Goal: Feedback & Contribution: Contribute content

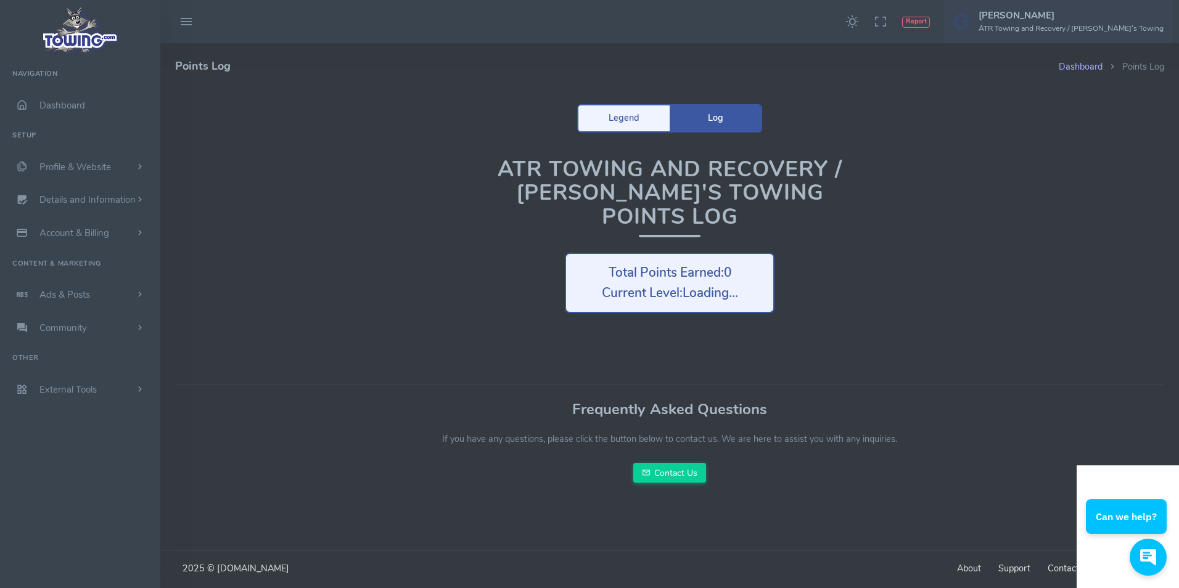
click at [1047, 17] on h5 "[PERSON_NAME]" at bounding box center [1071, 15] width 185 height 10
click at [1095, 120] on span "Logout" at bounding box center [1094, 118] width 28 height 12
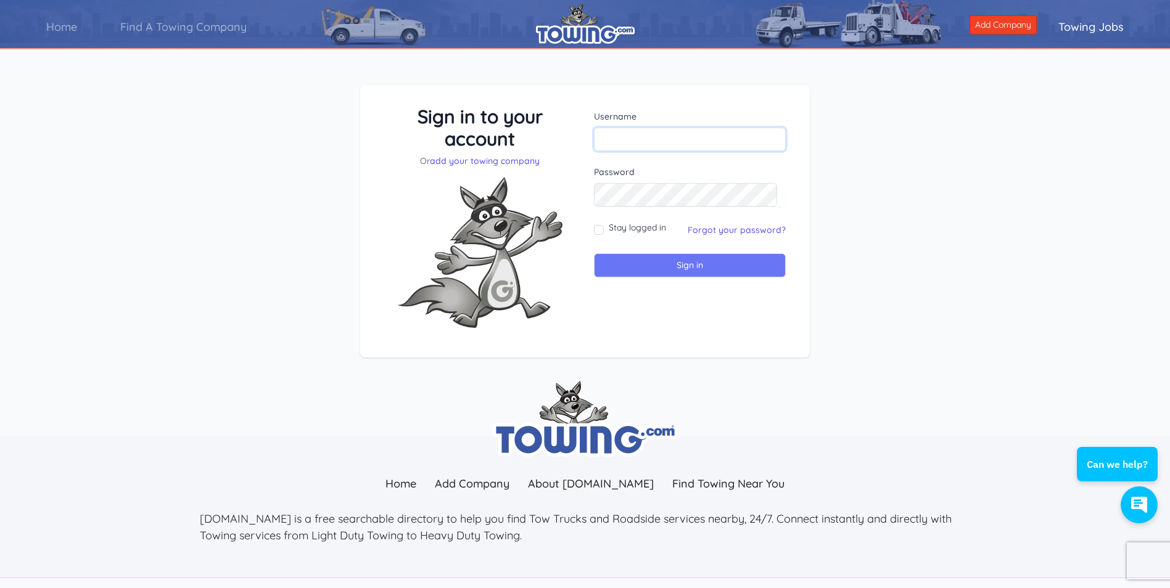
type input "[EMAIL_ADDRESS][DOMAIN_NAME]"
click at [657, 269] on input "Sign in" at bounding box center [690, 266] width 192 height 24
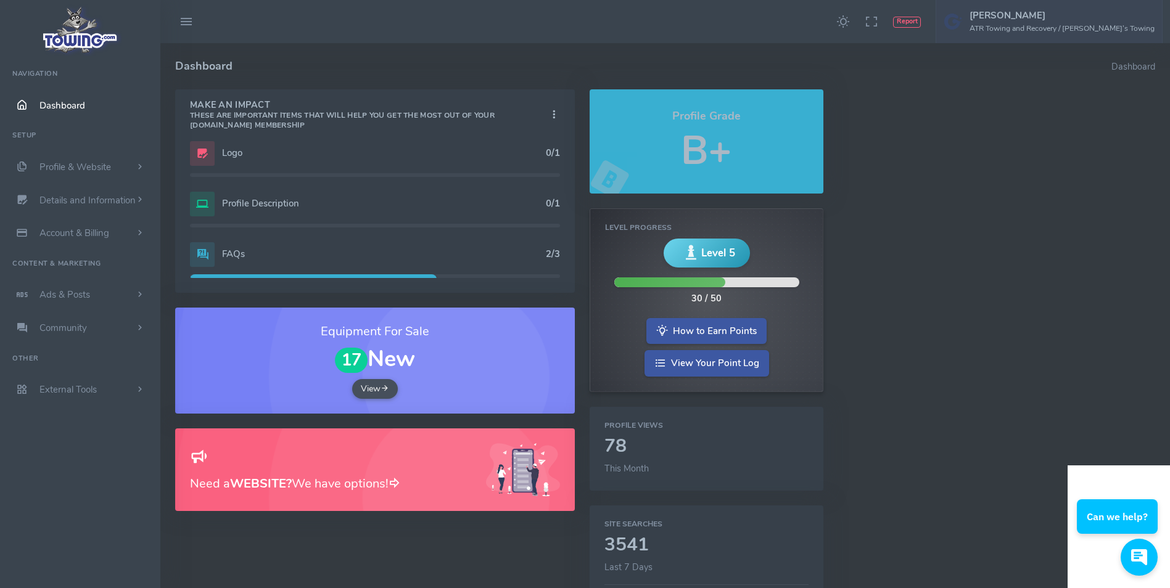
click at [700, 144] on h5 "B+" at bounding box center [706, 151] width 204 height 44
click at [711, 332] on link "How to Earn Points" at bounding box center [706, 330] width 120 height 27
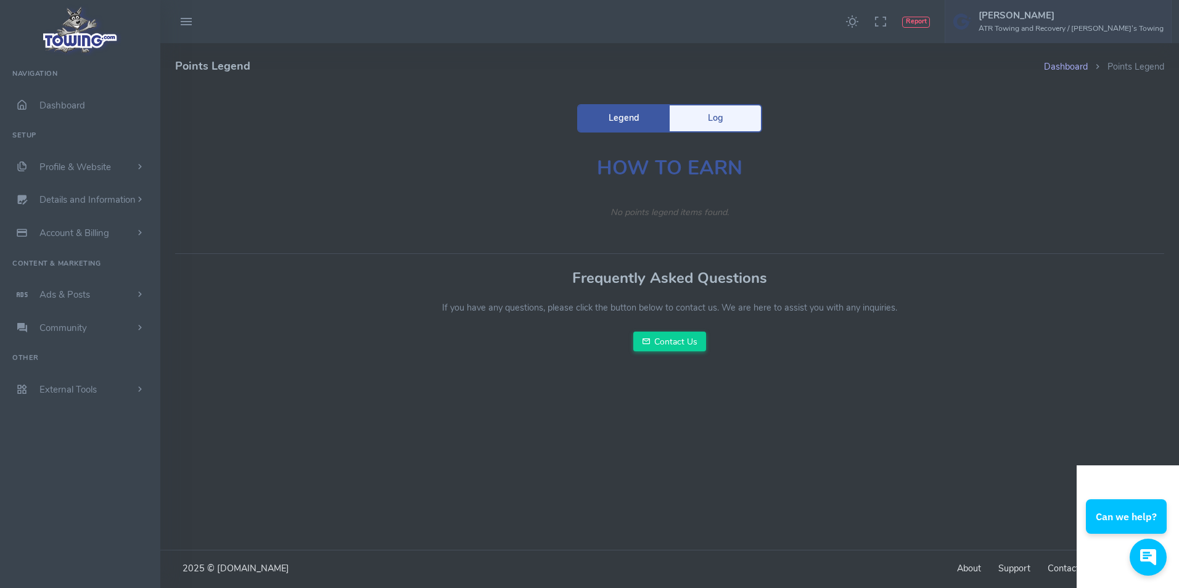
click at [645, 168] on h1 "How To Earn" at bounding box center [669, 168] width 469 height 22
click at [626, 122] on link "Legend" at bounding box center [624, 118] width 91 height 26
click at [707, 125] on link "Log" at bounding box center [715, 118] width 91 height 26
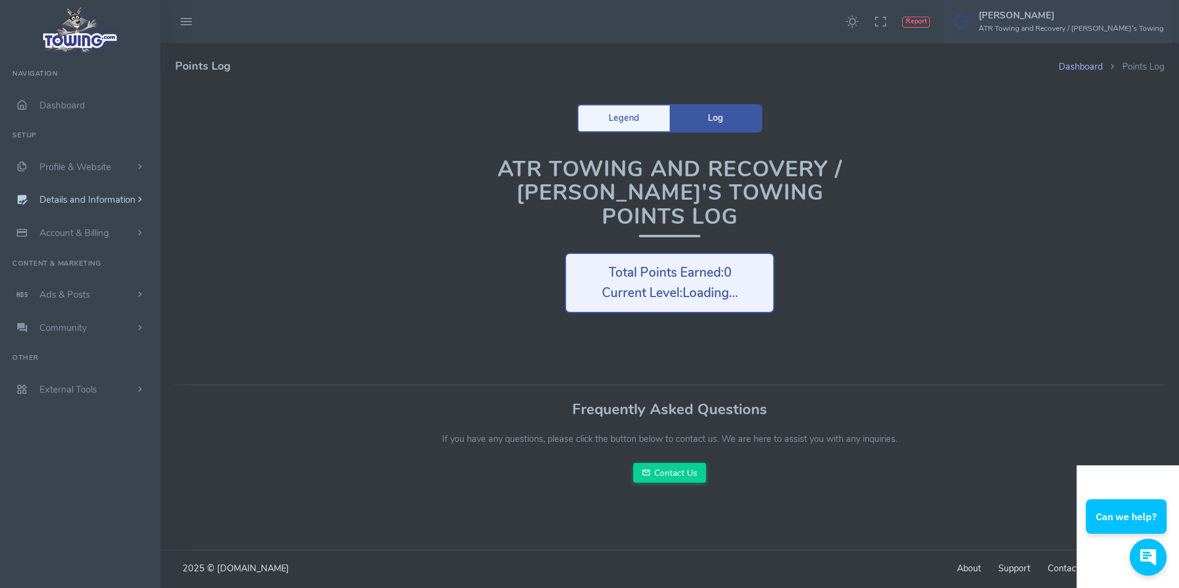
click at [78, 198] on span "Details and Information" at bounding box center [87, 200] width 96 height 12
click at [96, 252] on small "Search Engine Settings" at bounding box center [100, 250] width 76 height 10
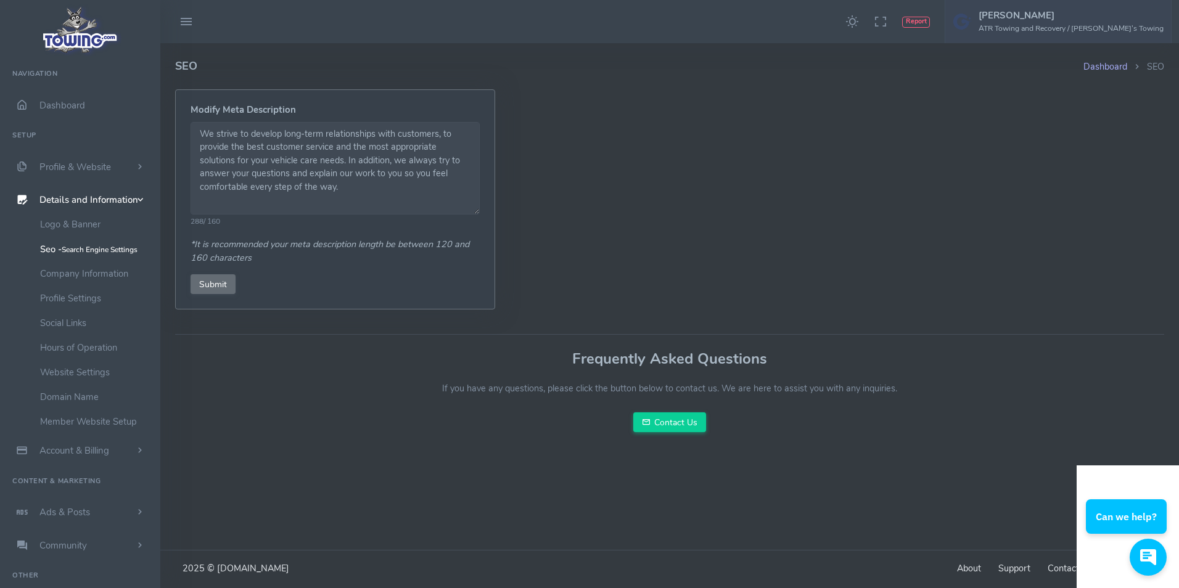
click at [203, 284] on input "Submit" at bounding box center [213, 284] width 45 height 20
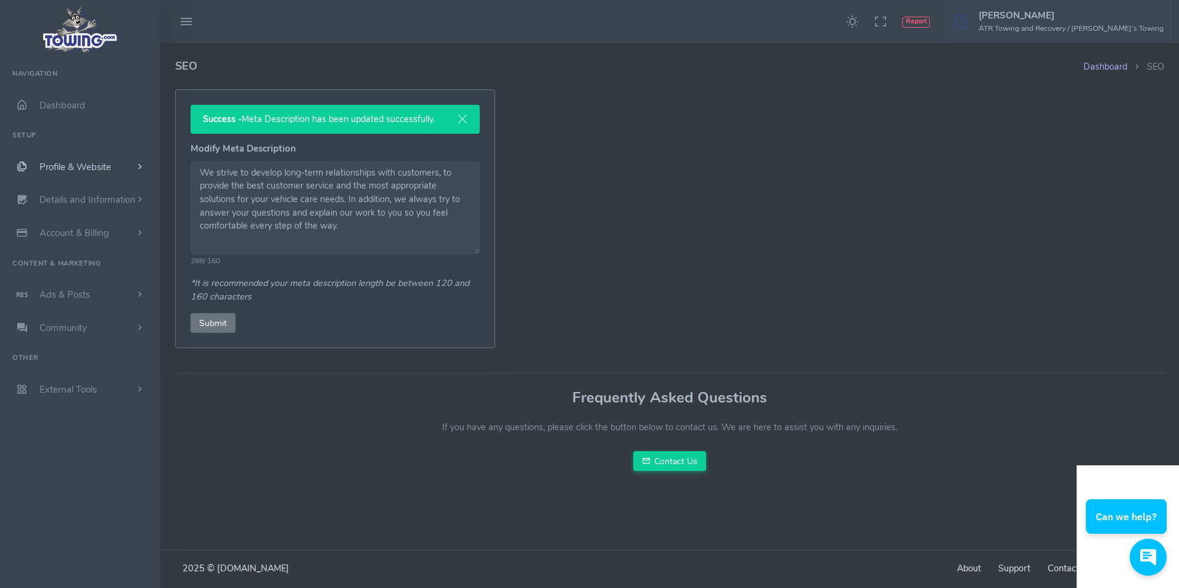
click at [97, 172] on span "Profile & Website" at bounding box center [75, 167] width 72 height 12
click at [67, 310] on link "Team Members" at bounding box center [96, 306] width 130 height 25
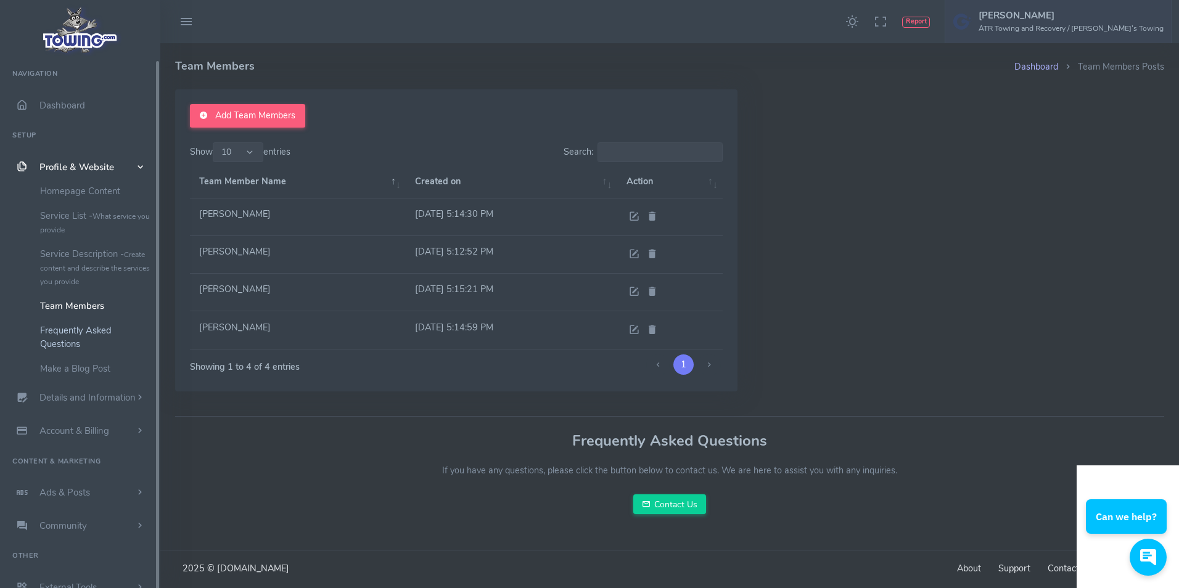
click at [60, 334] on link "Frequently Asked Questions" at bounding box center [96, 337] width 130 height 38
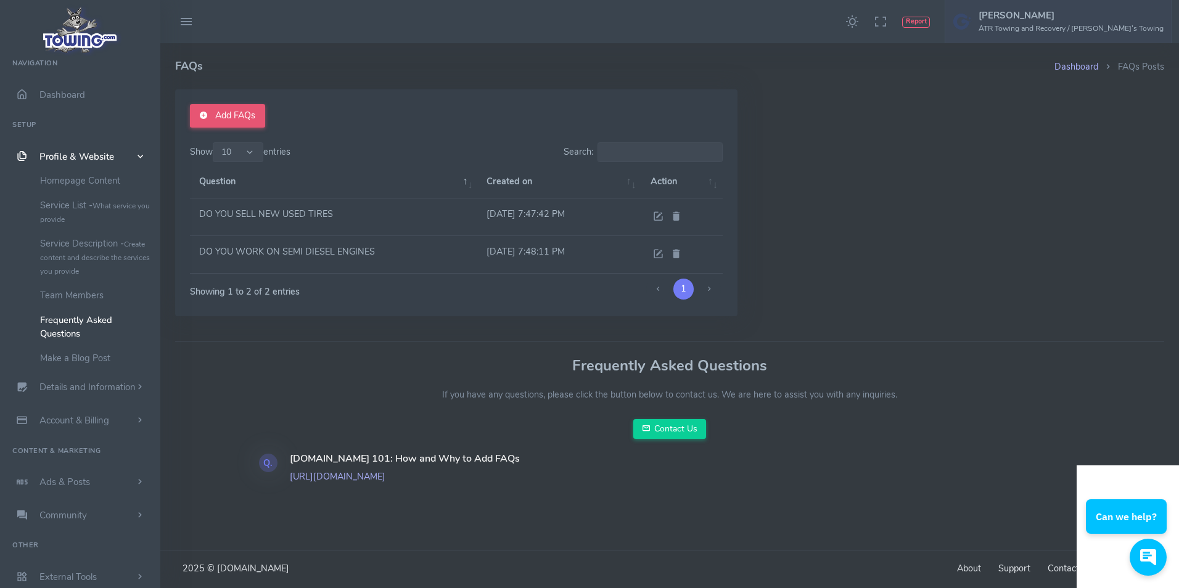
click at [234, 112] on link "Add FAQs" at bounding box center [227, 115] width 75 height 23
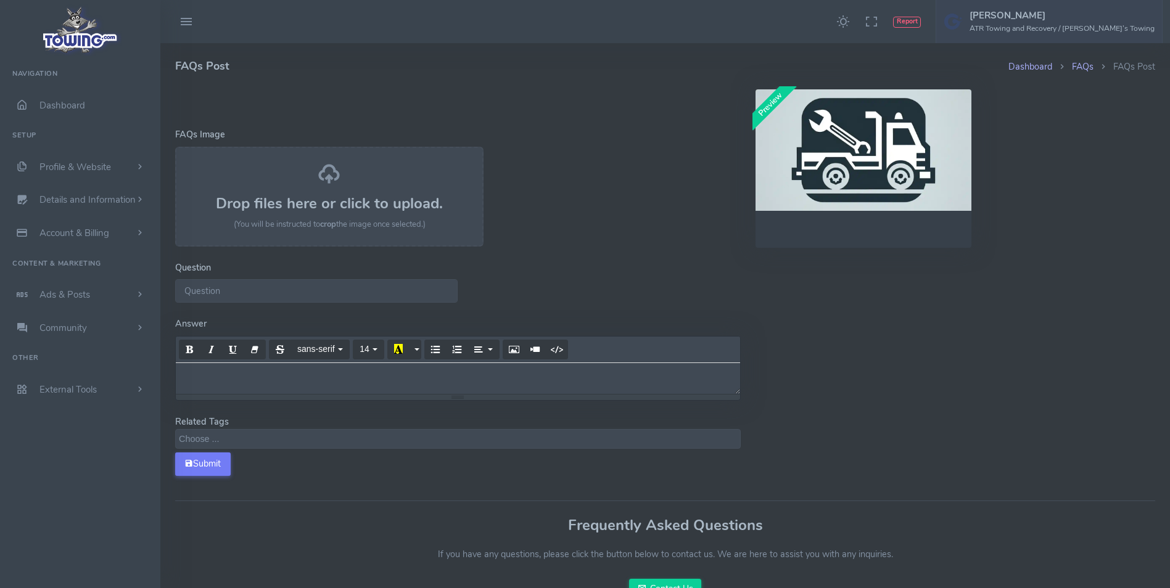
select select
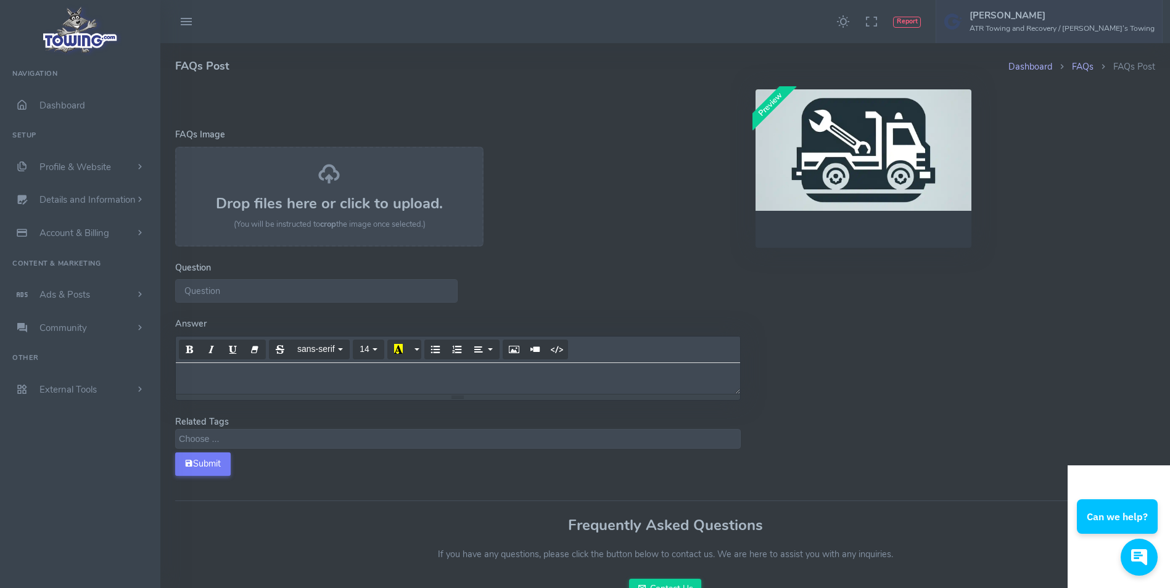
click at [272, 297] on input "Question" at bounding box center [316, 290] width 283 height 23
type input "DOES ATR TOW AND RECOVER SEMIS? YES"
click at [238, 387] on div at bounding box center [458, 378] width 564 height 31
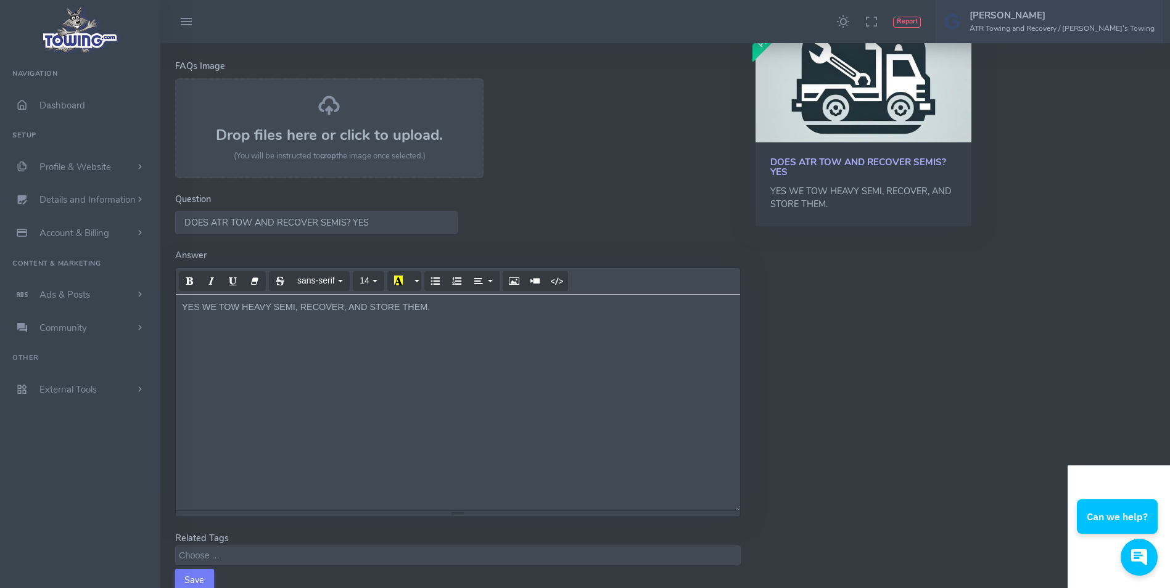
scroll to position [123, 0]
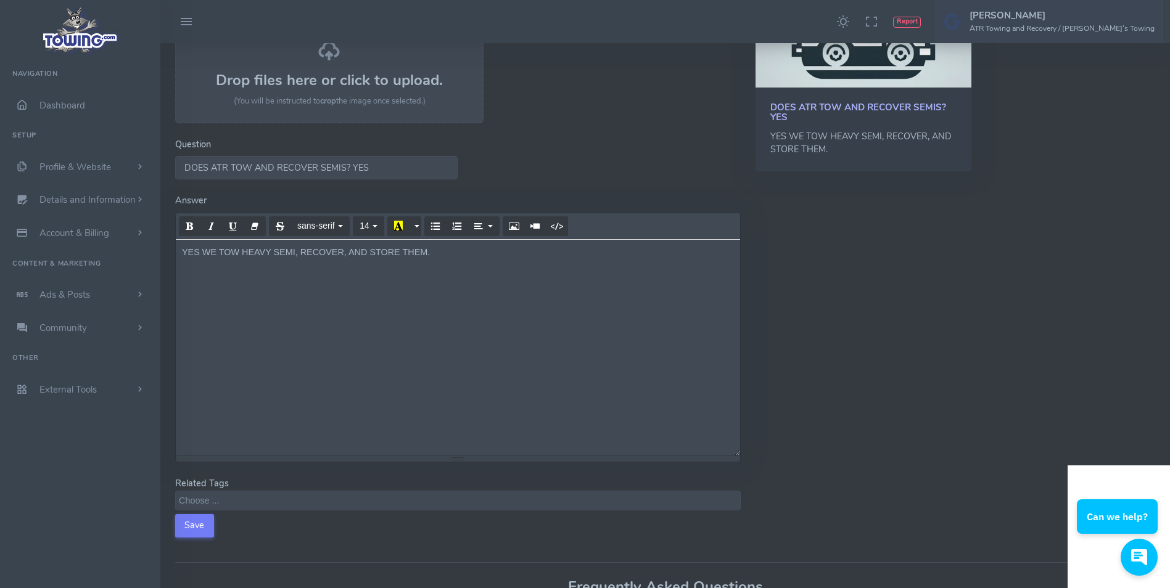
click at [233, 505] on textarea "Search" at bounding box center [459, 500] width 561 height 11
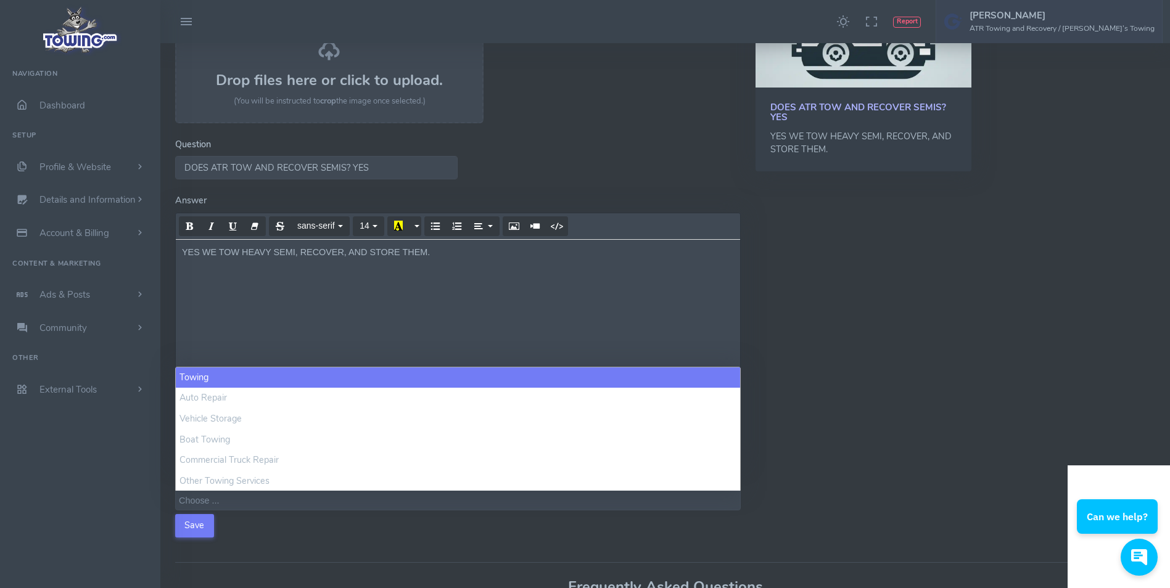
select select "towing"
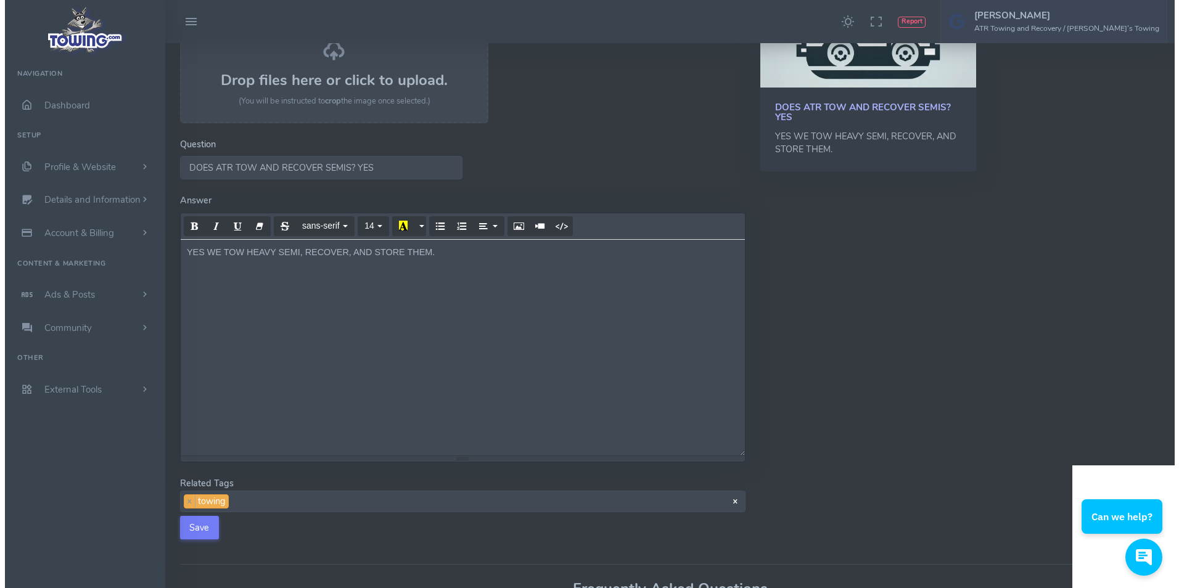
scroll to position [1, 0]
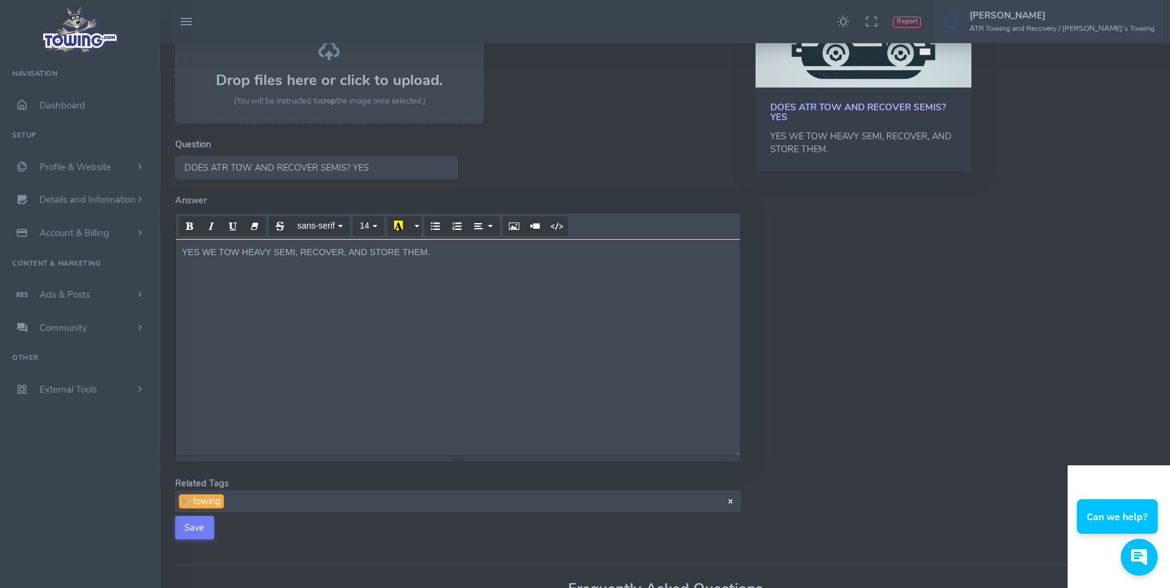
click at [266, 506] on span "× × towing" at bounding box center [458, 502] width 566 height 22
click at [332, 503] on span "× × towing × Vehicle Storage" at bounding box center [458, 502] width 566 height 22
click at [186, 526] on button "Save" at bounding box center [194, 527] width 39 height 23
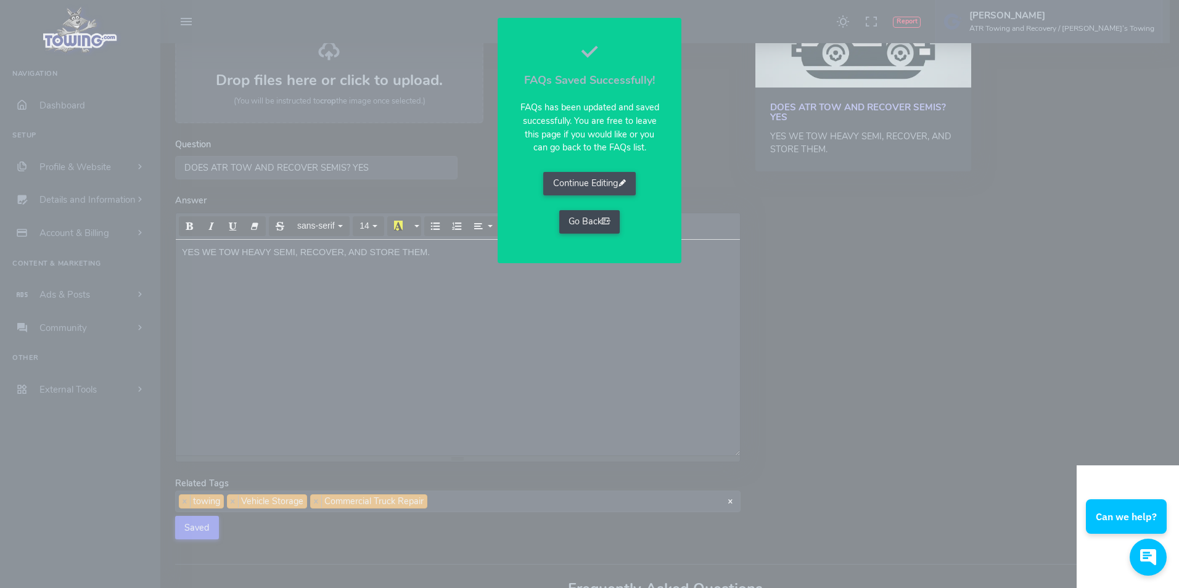
drag, startPoint x: 598, startPoint y: 227, endPoint x: 590, endPoint y: 229, distance: 8.4
click at [598, 227] on link "Go Back" at bounding box center [589, 221] width 61 height 23
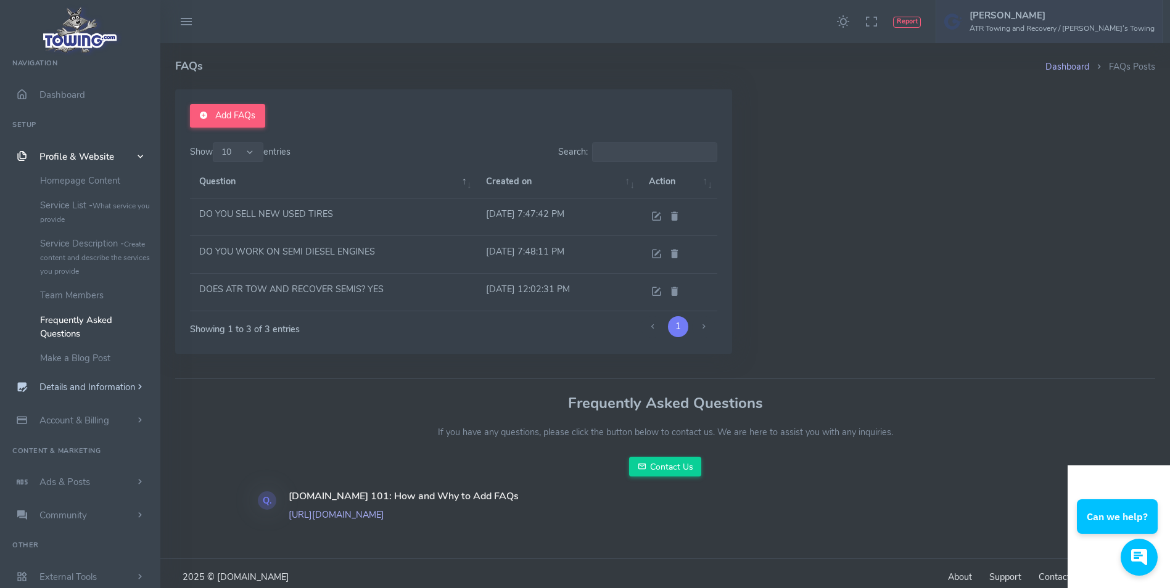
click at [89, 390] on span "Details and Information" at bounding box center [87, 388] width 96 height 12
click at [78, 289] on link "Profile Settings" at bounding box center [96, 288] width 130 height 25
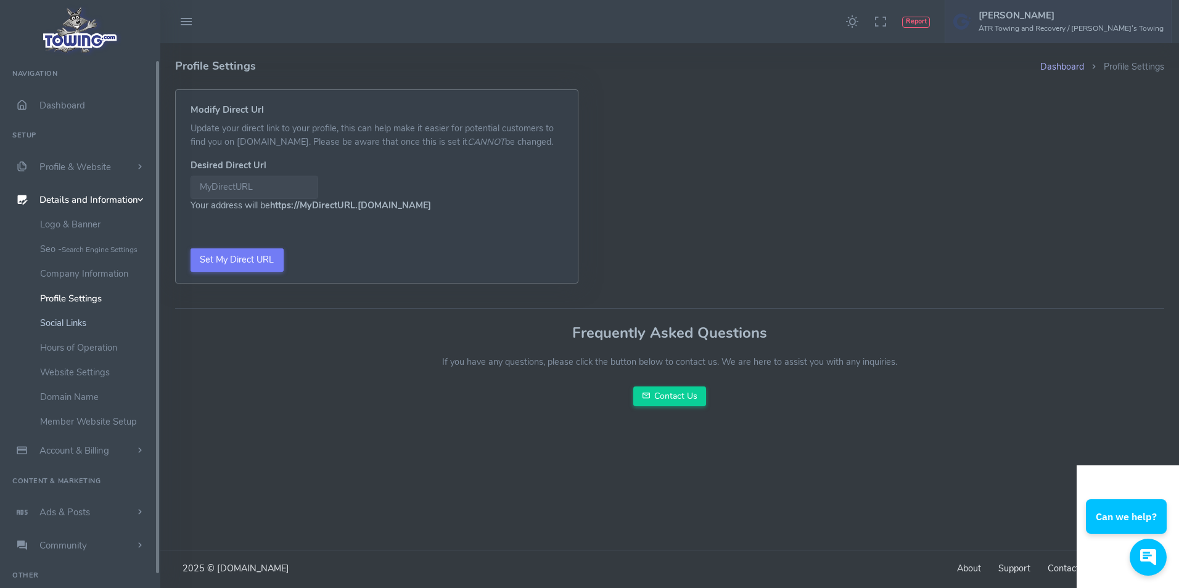
click at [68, 323] on link "Social Links" at bounding box center [96, 323] width 130 height 25
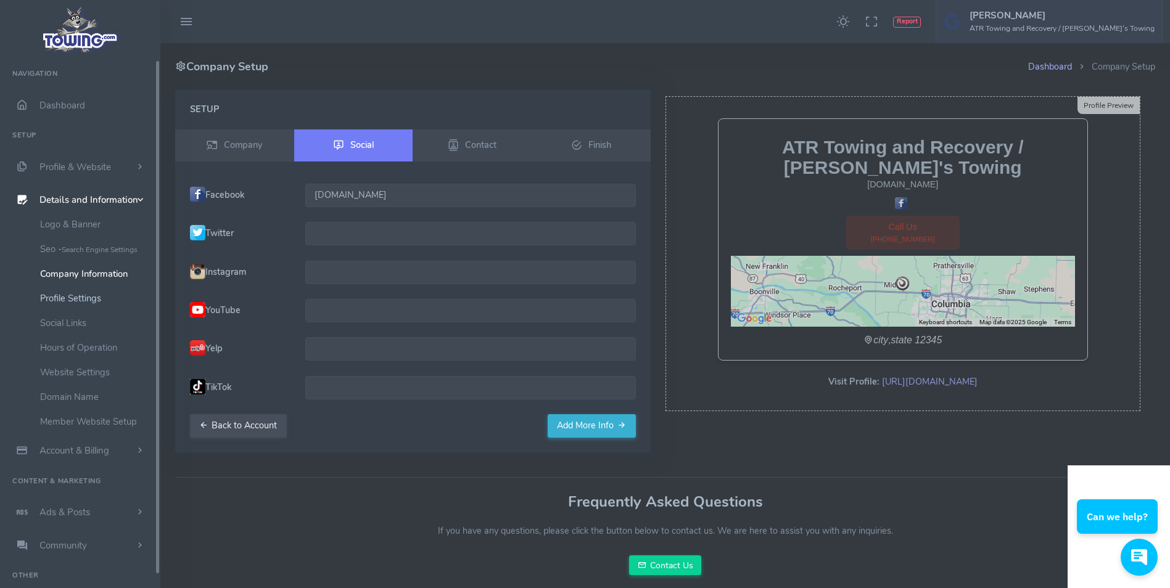
click at [85, 299] on link "Profile Settings" at bounding box center [96, 298] width 130 height 25
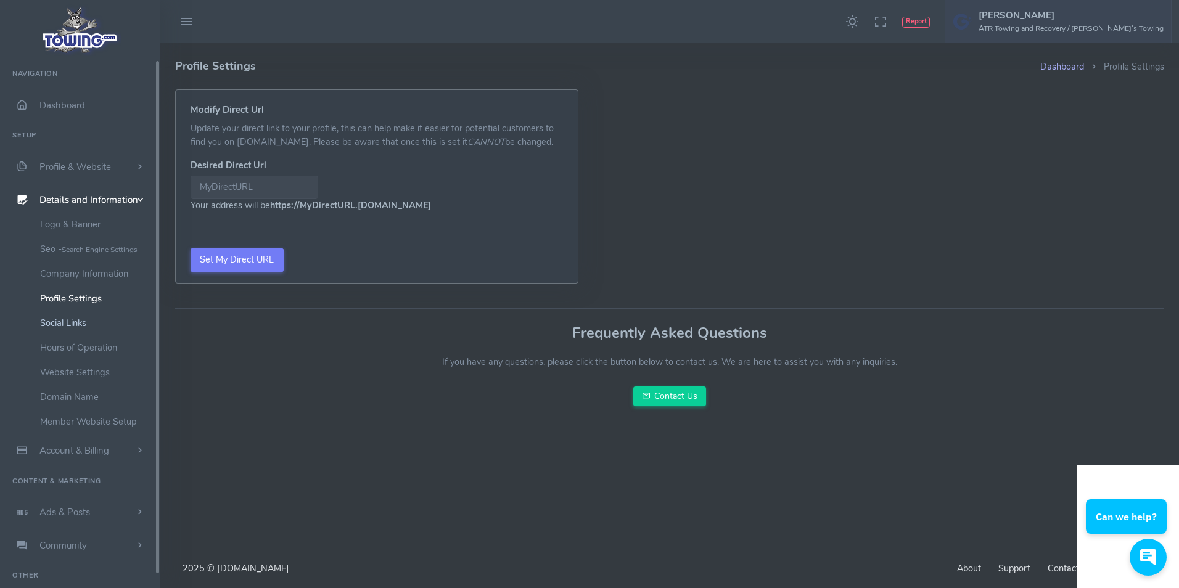
click at [74, 325] on link "Social Links" at bounding box center [96, 323] width 130 height 25
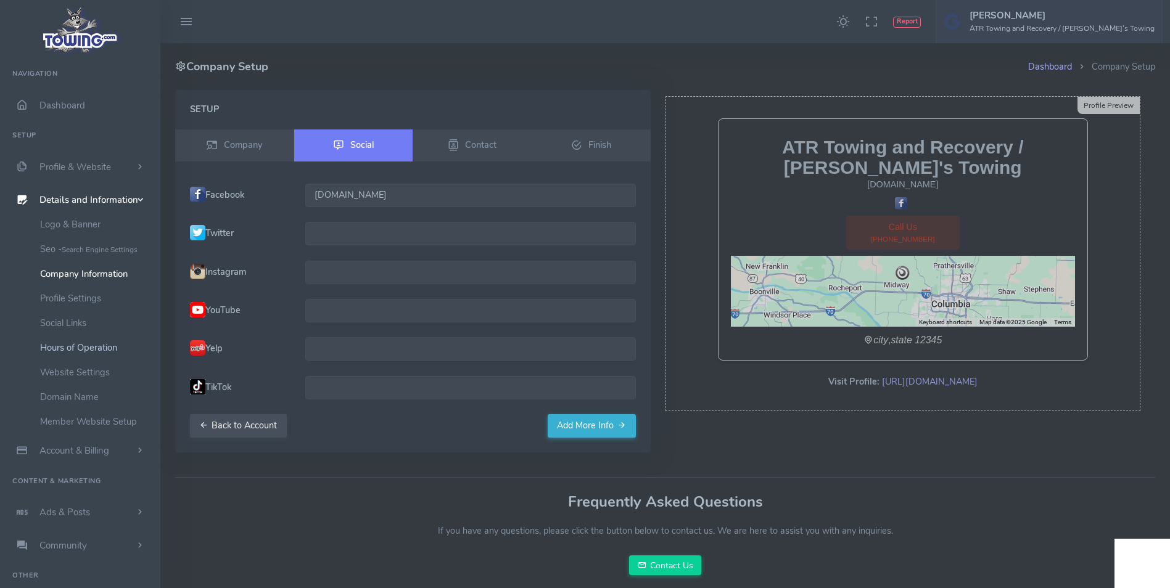
drag, startPoint x: 0, startPoint y: 0, endPoint x: 81, endPoint y: 349, distance: 358.5
click at [81, 349] on link "Hours of Operation" at bounding box center [96, 348] width 130 height 25
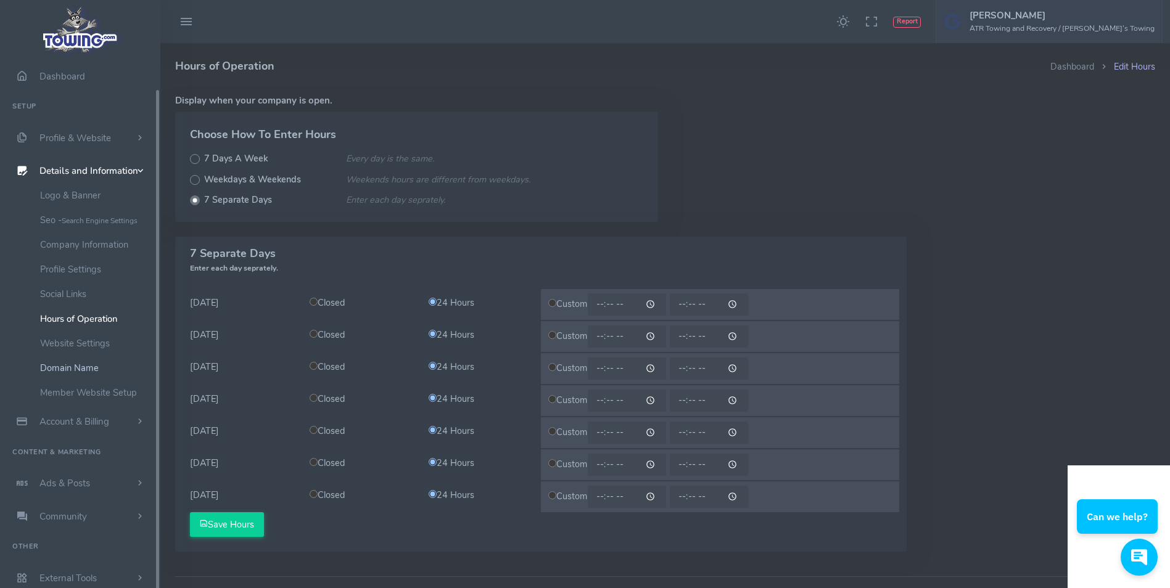
scroll to position [30, 0]
click at [97, 345] on link "Website Settings" at bounding box center [96, 342] width 130 height 25
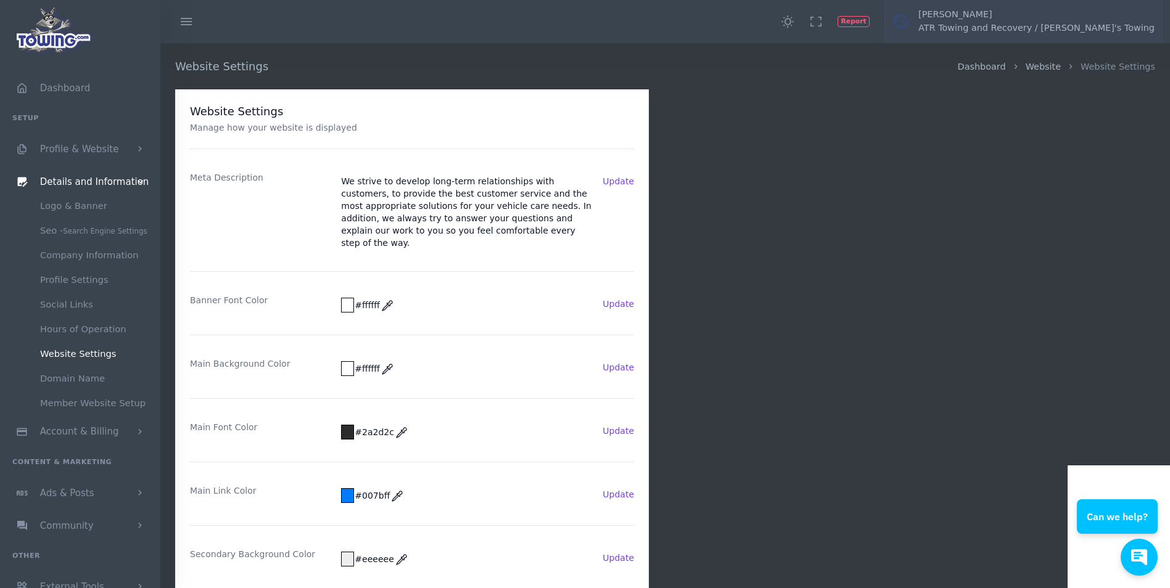
click at [344, 299] on td at bounding box center [348, 306] width 12 height 14
type input "#e60000"
click at [598, 298] on button "Save" at bounding box center [591, 304] width 21 height 12
click at [350, 362] on td at bounding box center [348, 369] width 12 height 14
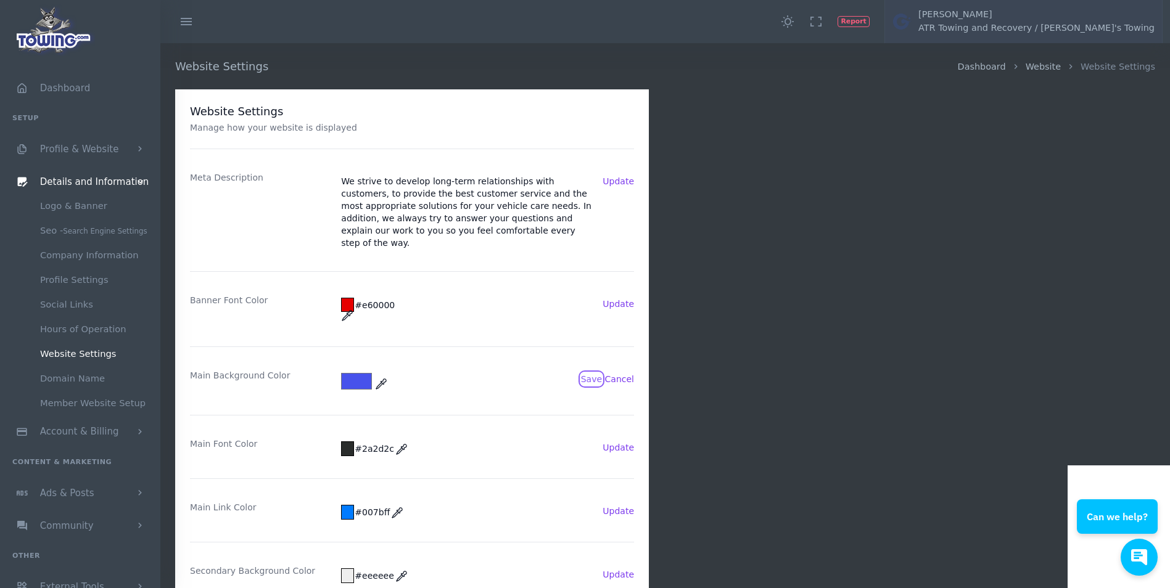
type input "#4752eb"
click at [593, 373] on button "Save" at bounding box center [591, 379] width 21 height 12
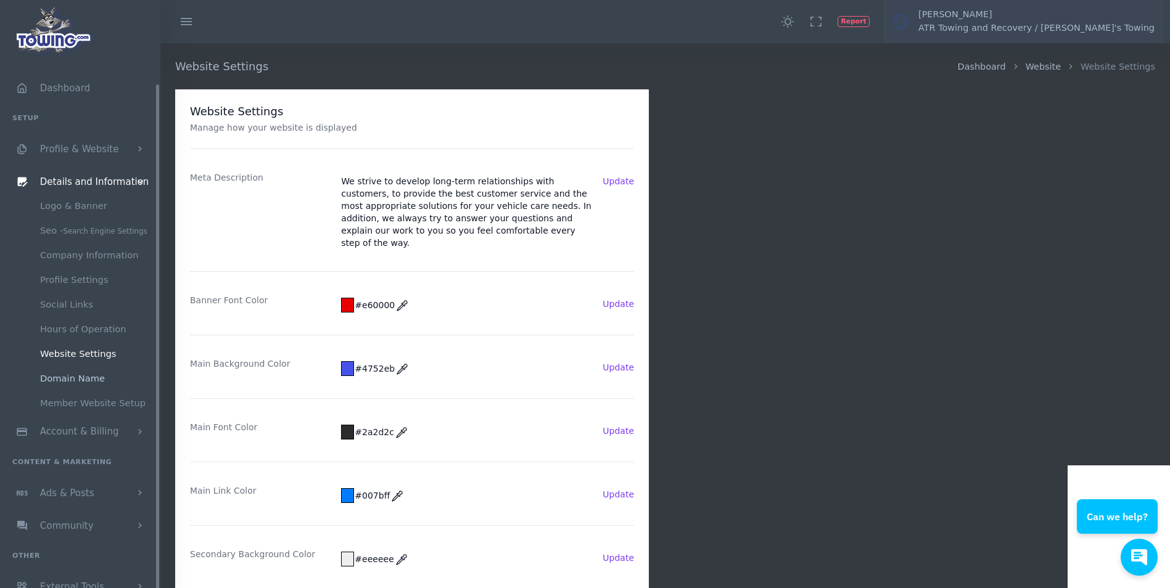
click at [69, 376] on link "Domain Name" at bounding box center [96, 378] width 130 height 25
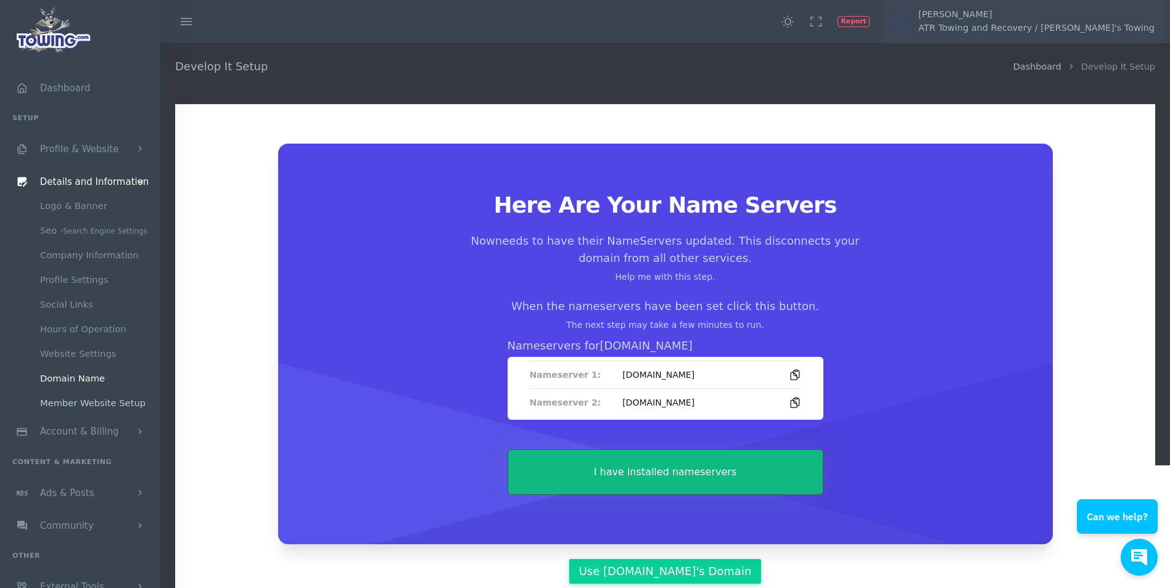
click at [93, 404] on link "Member Website Setup" at bounding box center [96, 403] width 130 height 25
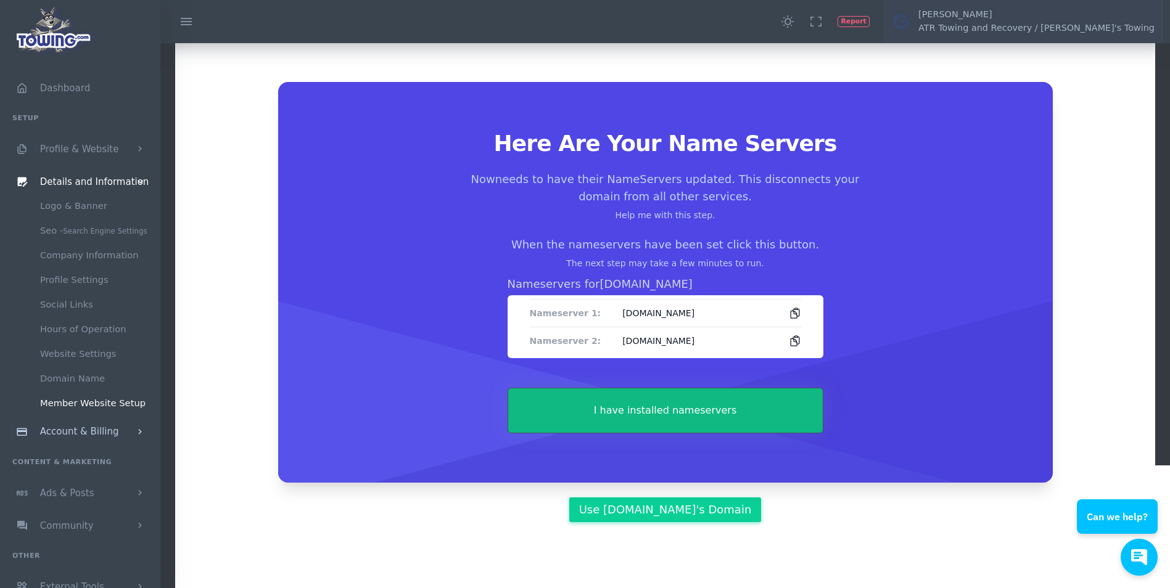
click at [97, 435] on link "Account & Billing" at bounding box center [80, 432] width 160 height 33
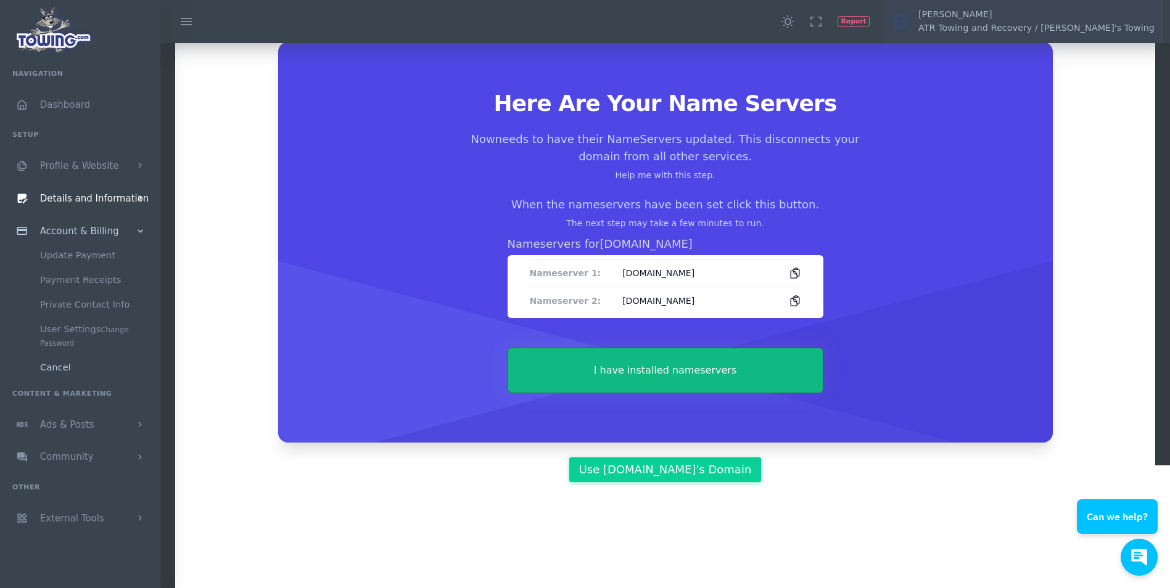
scroll to position [123, 0]
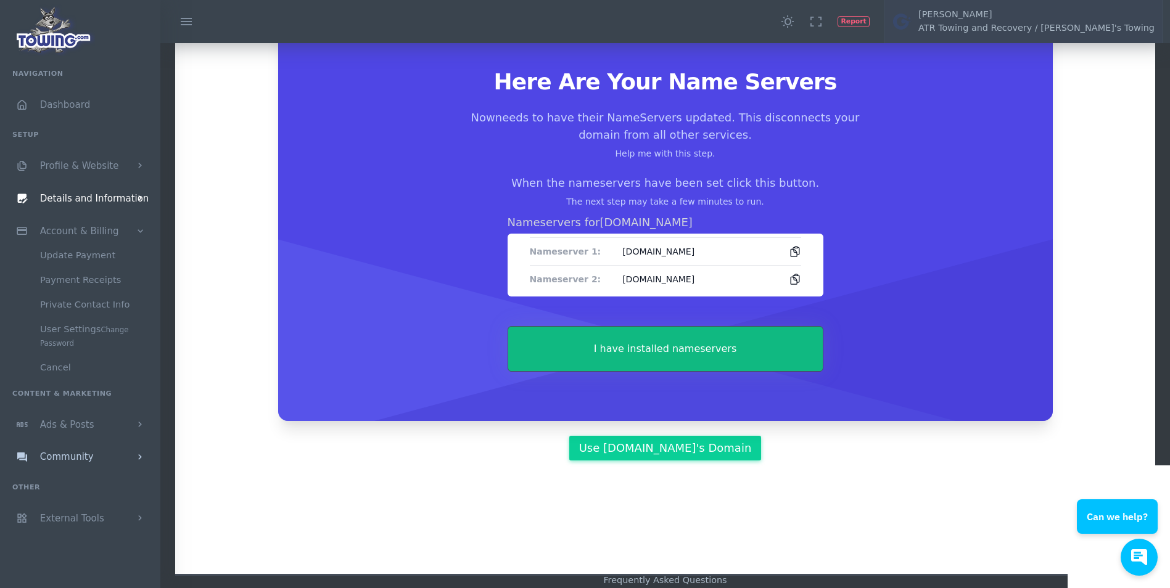
click at [89, 471] on link "Community" at bounding box center [80, 457] width 160 height 33
click at [67, 105] on span "Dashboard" at bounding box center [65, 104] width 50 height 11
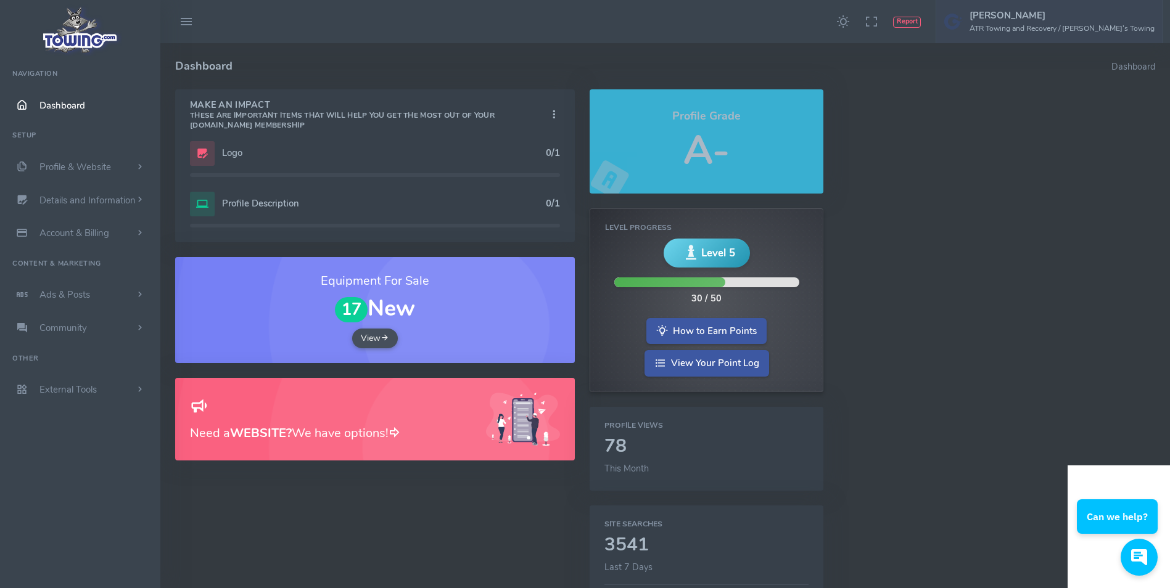
click at [100, 165] on span "Profile & Website" at bounding box center [75, 167] width 72 height 12
click at [93, 190] on link "Homepage Content" at bounding box center [96, 191] width 130 height 25
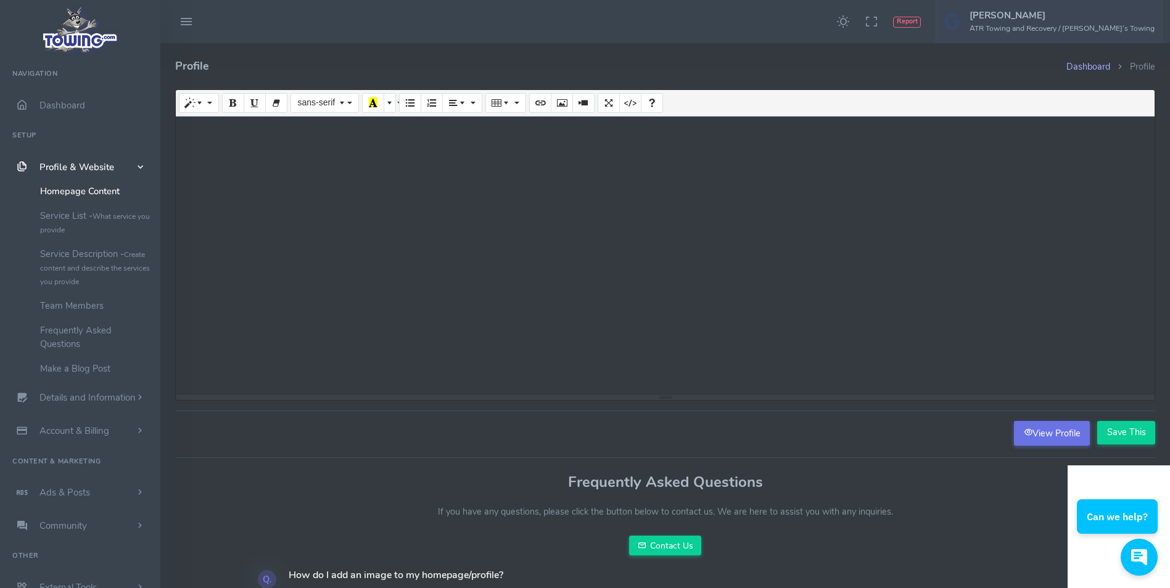
click at [1051, 433] on link "View Profile" at bounding box center [1052, 433] width 76 height 25
click at [86, 257] on link "Service Description - Create content and describe the services you provide" at bounding box center [96, 268] width 130 height 52
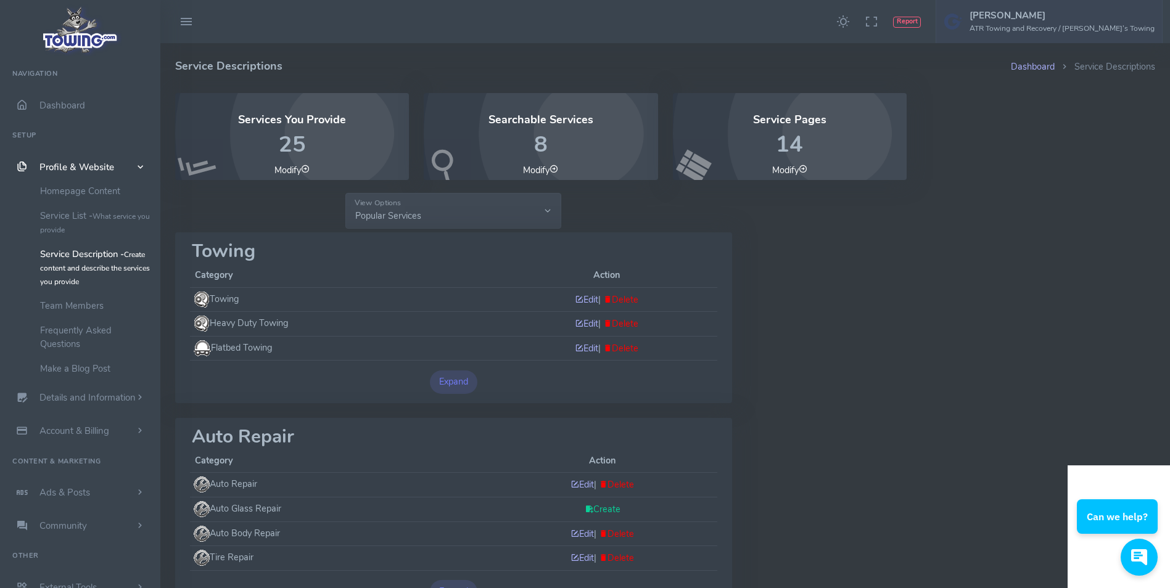
click at [454, 373] on button "Expand" at bounding box center [454, 382] width 48 height 23
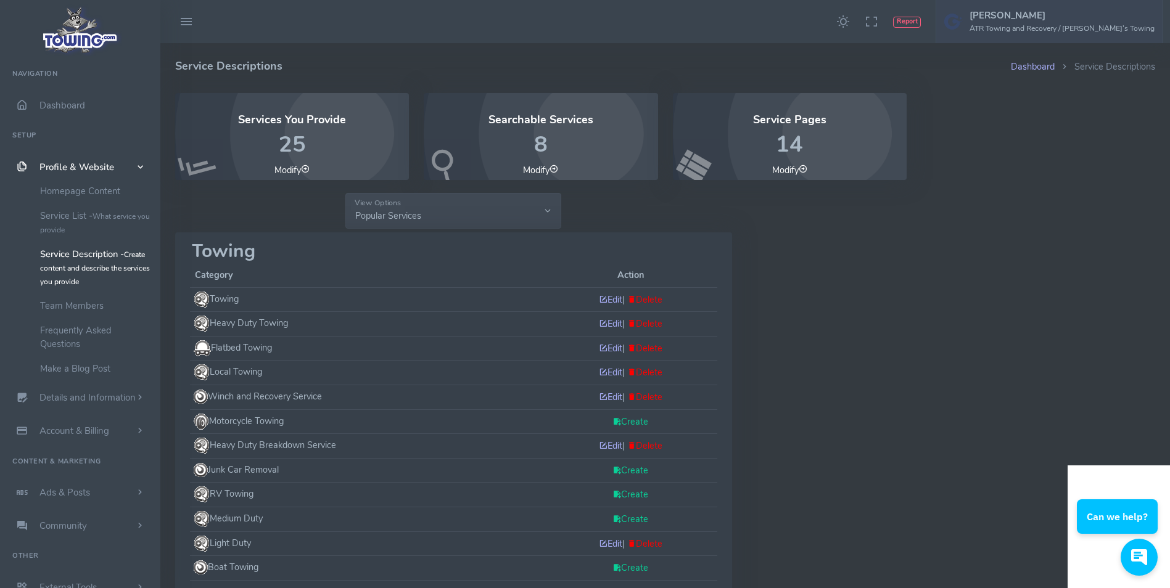
click at [624, 421] on link "Create" at bounding box center [631, 422] width 36 height 12
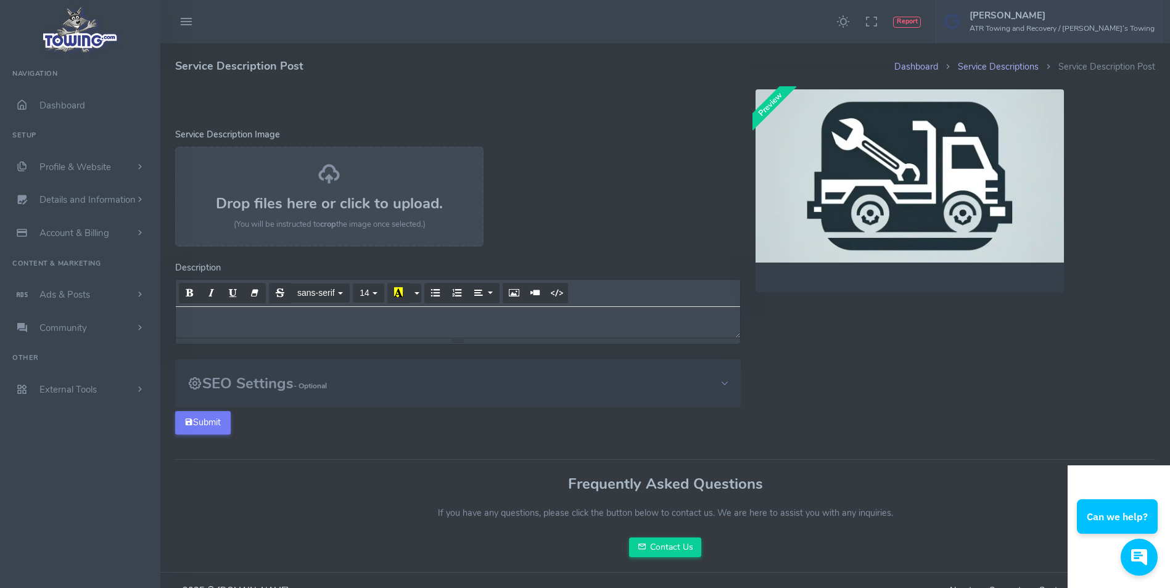
click at [281, 387] on h3 "SEO Settings - Optional" at bounding box center [257, 384] width 139 height 16
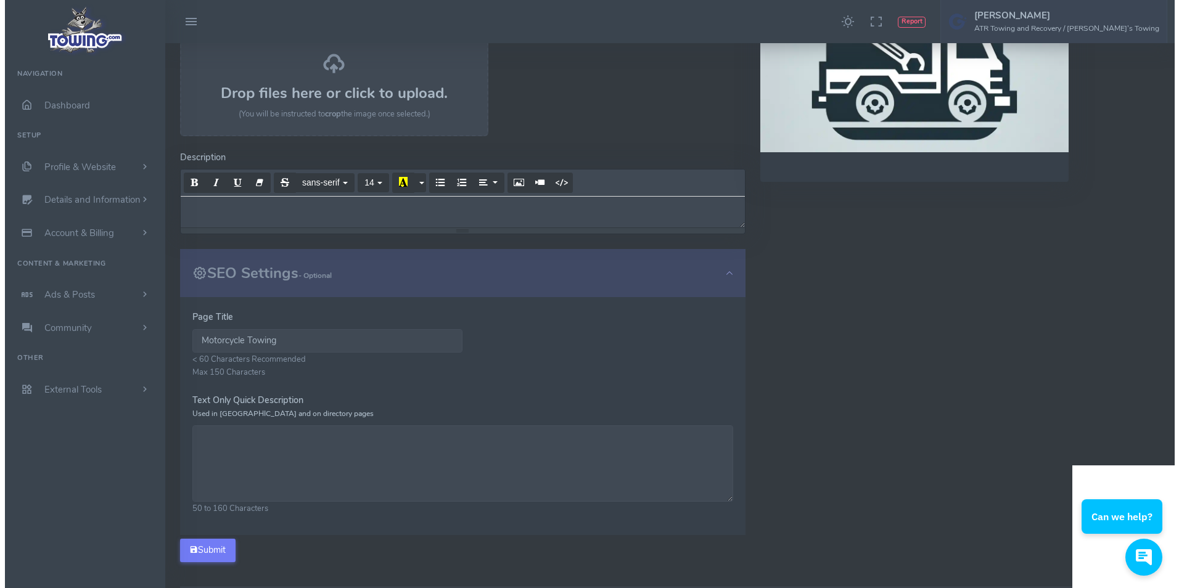
scroll to position [123, 0]
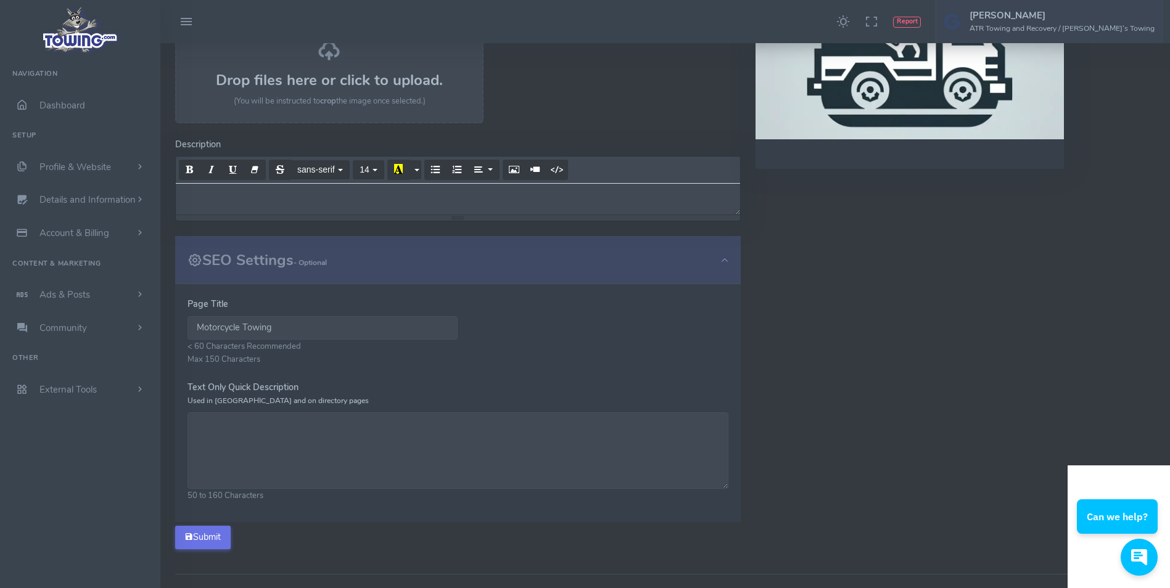
click at [208, 537] on button "Submit" at bounding box center [203, 537] width 56 height 23
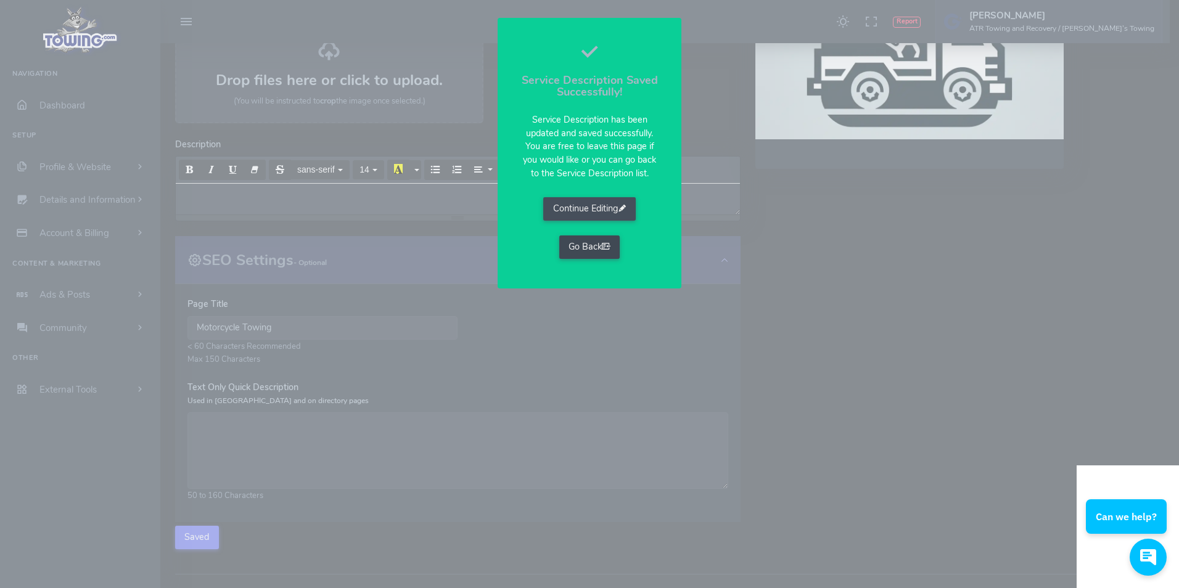
click at [569, 246] on link "Go Back" at bounding box center [589, 247] width 61 height 23
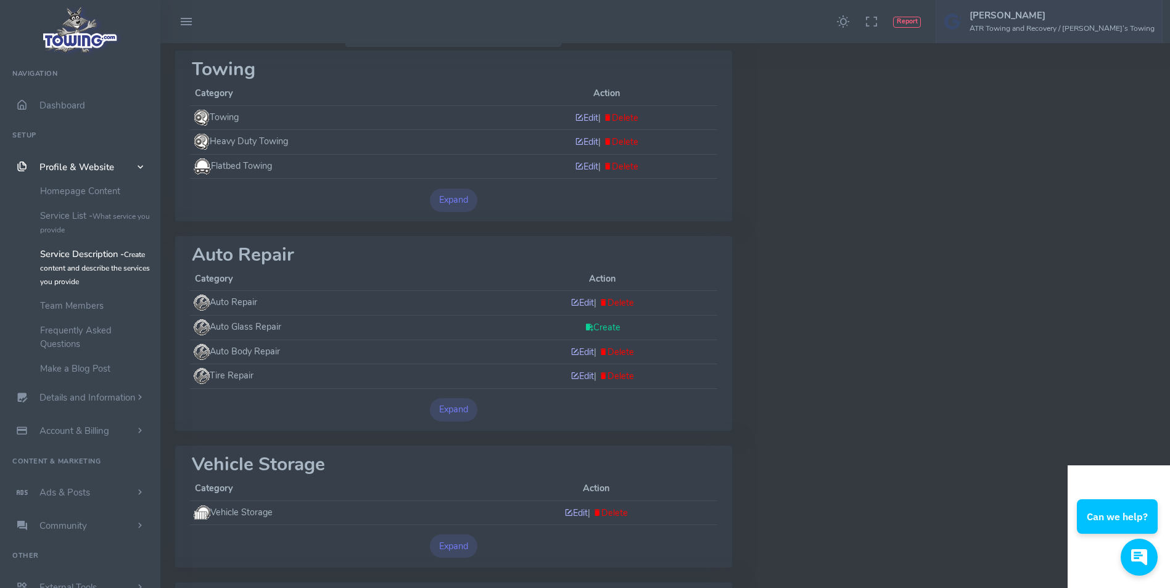
scroll to position [185, 0]
click at [444, 406] on button "Expand" at bounding box center [454, 406] width 48 height 23
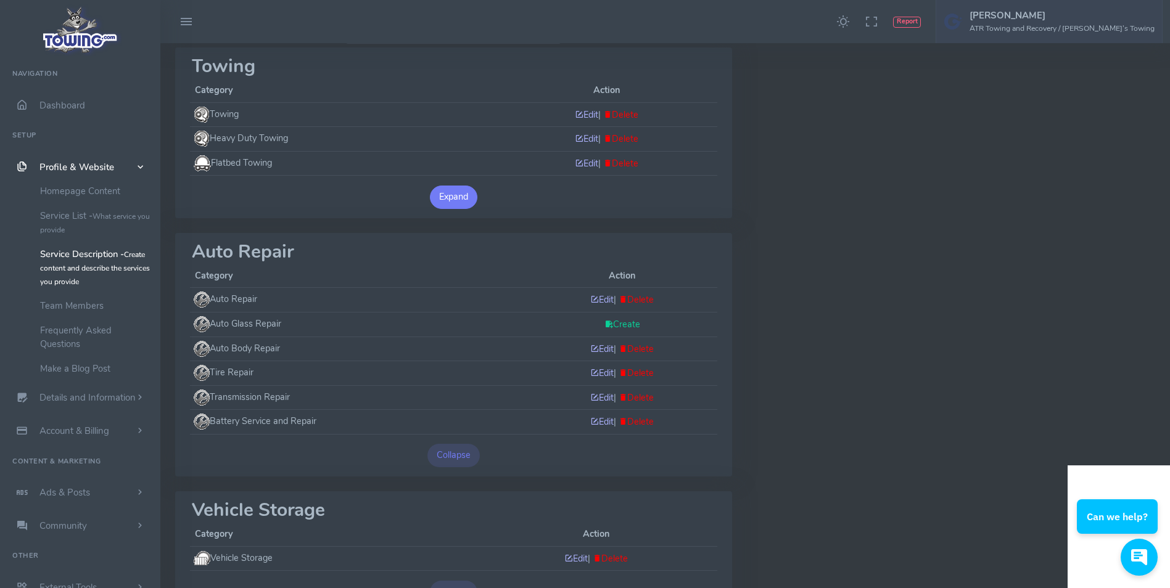
click at [442, 196] on button "Expand" at bounding box center [454, 197] width 48 height 23
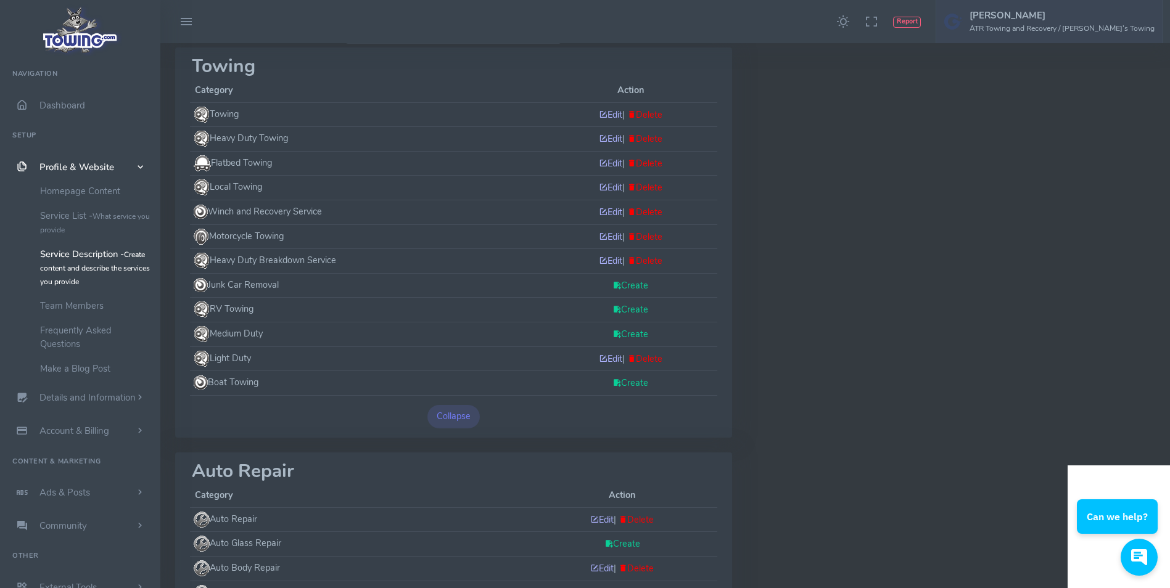
click at [624, 288] on link "Create" at bounding box center [631, 285] width 36 height 12
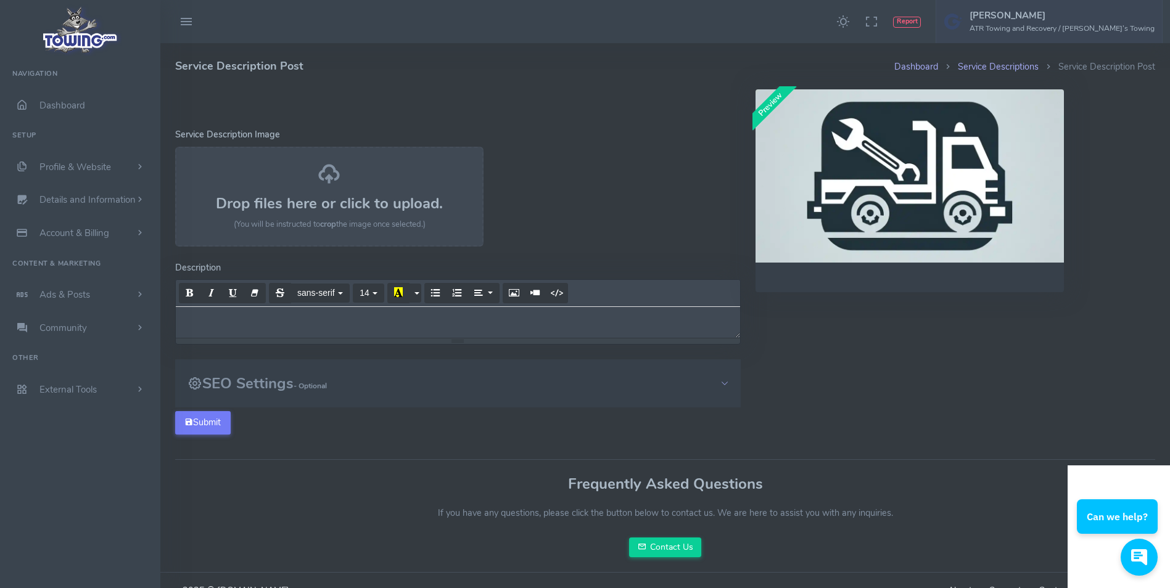
click at [291, 329] on div at bounding box center [458, 322] width 564 height 31
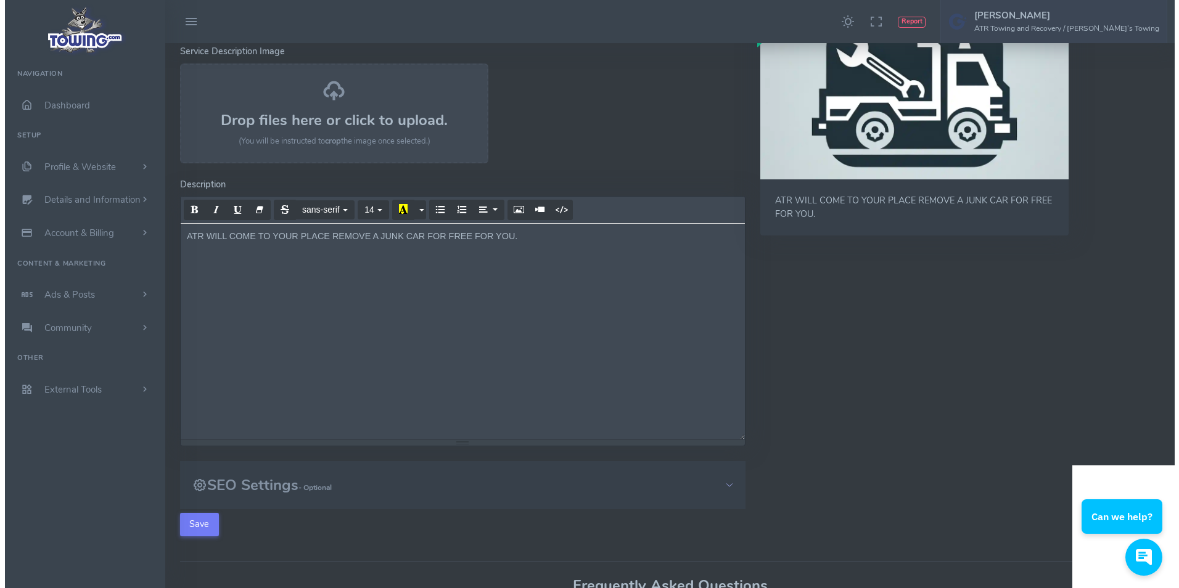
scroll to position [185, 0]
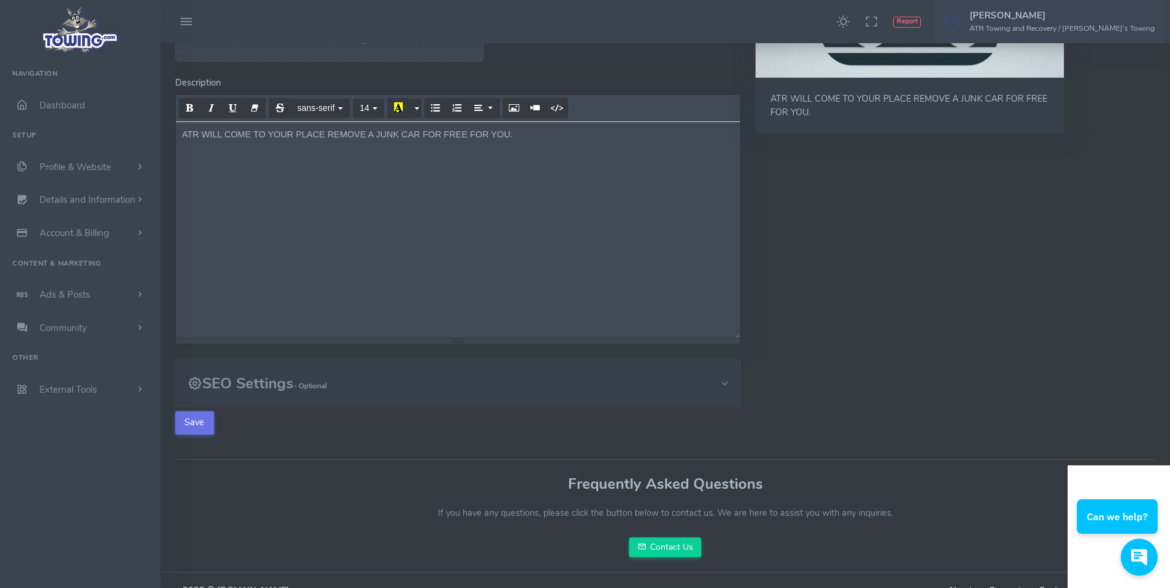
click at [200, 423] on button "Save" at bounding box center [194, 422] width 39 height 23
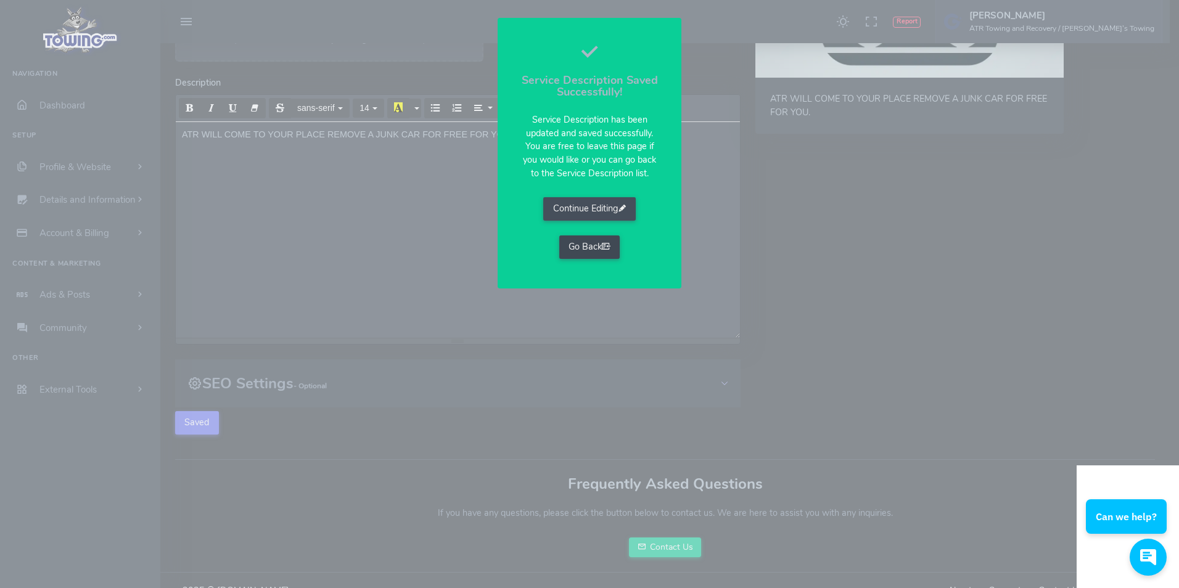
click at [582, 250] on link "Go Back" at bounding box center [589, 247] width 61 height 23
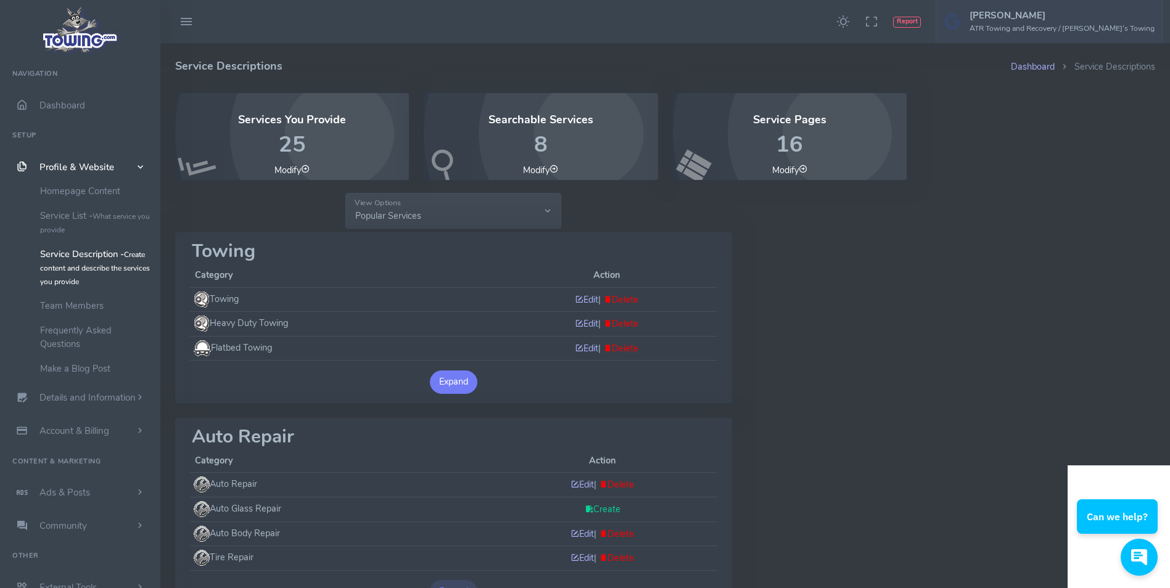
click at [456, 381] on button "Expand" at bounding box center [454, 382] width 48 height 23
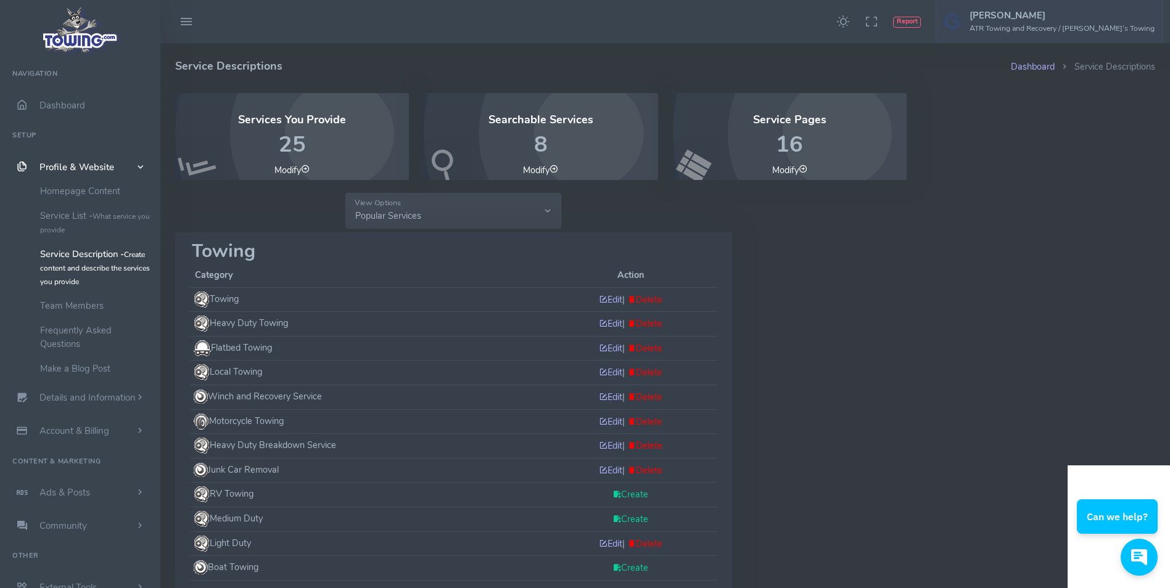
click at [619, 495] on link "Create" at bounding box center [631, 495] width 36 height 12
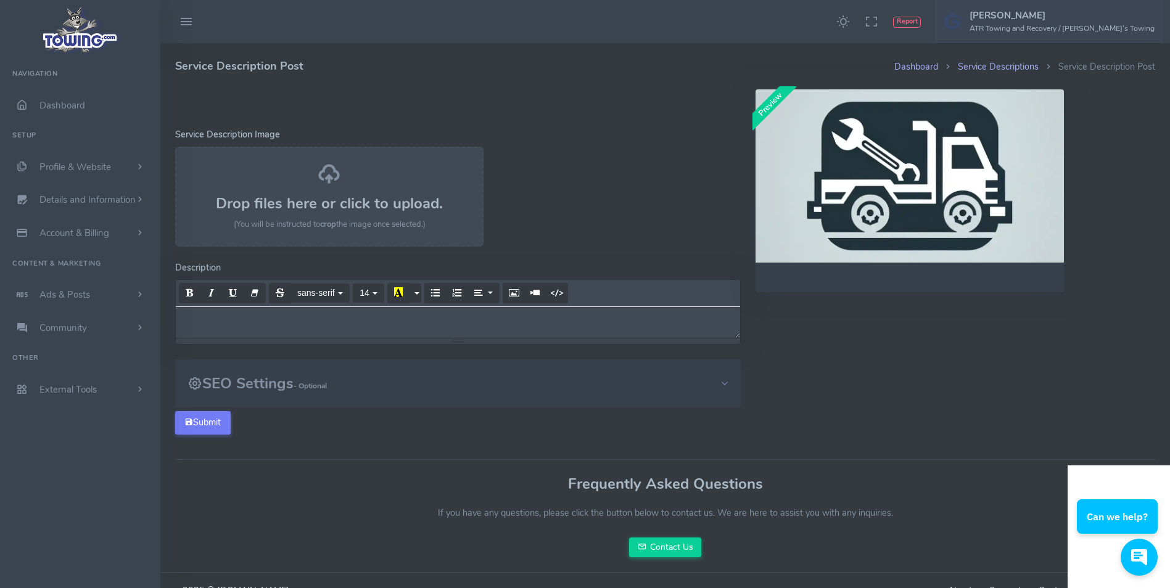
click at [332, 327] on div at bounding box center [458, 322] width 564 height 31
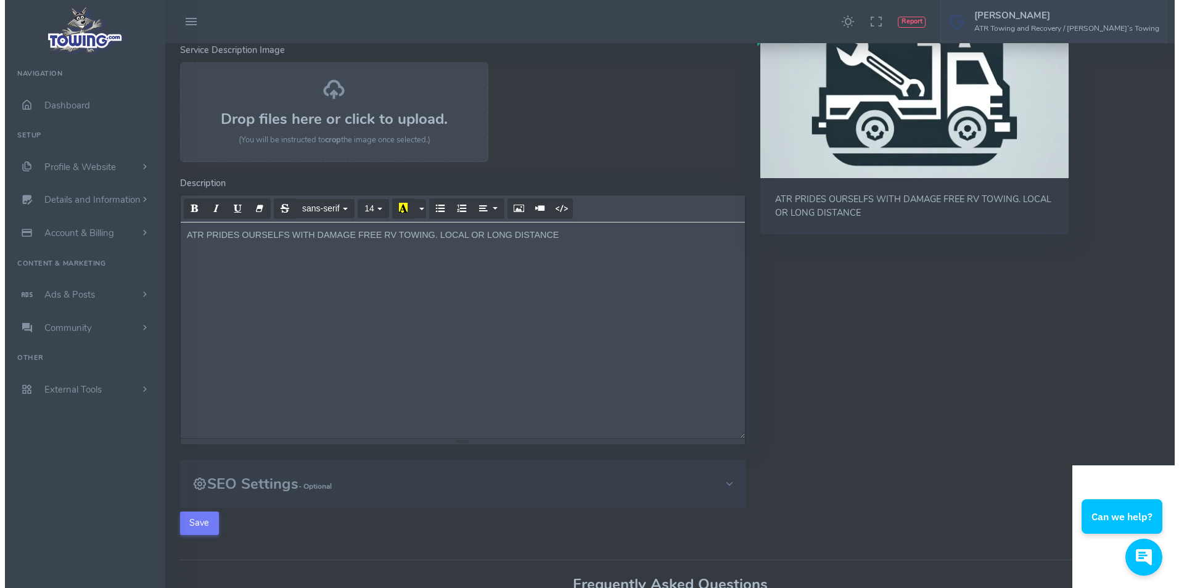
scroll to position [185, 0]
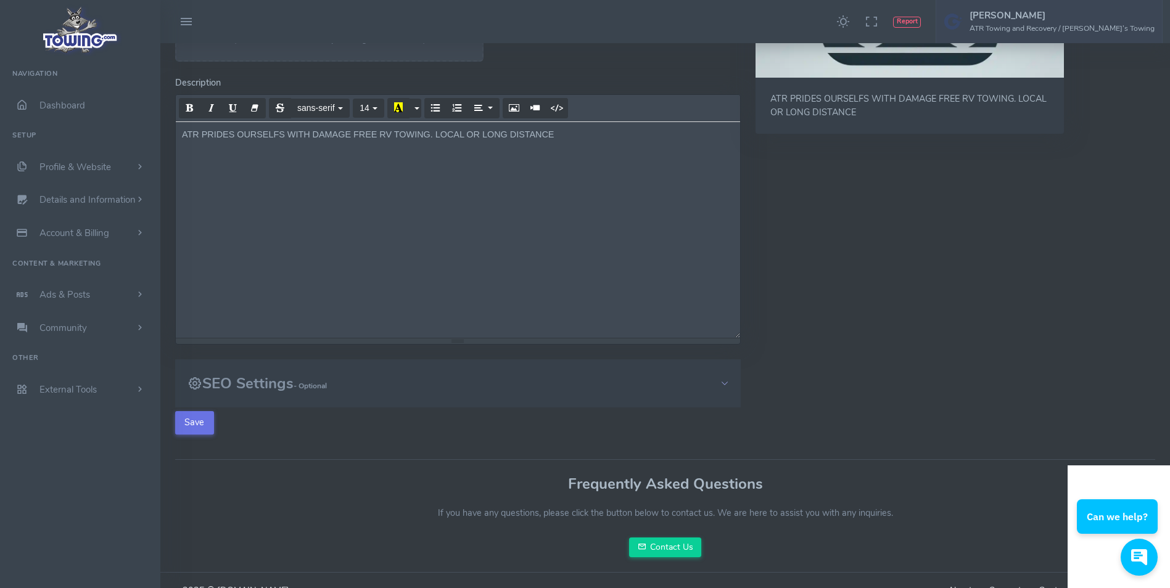
click at [207, 425] on button "Save" at bounding box center [194, 422] width 39 height 23
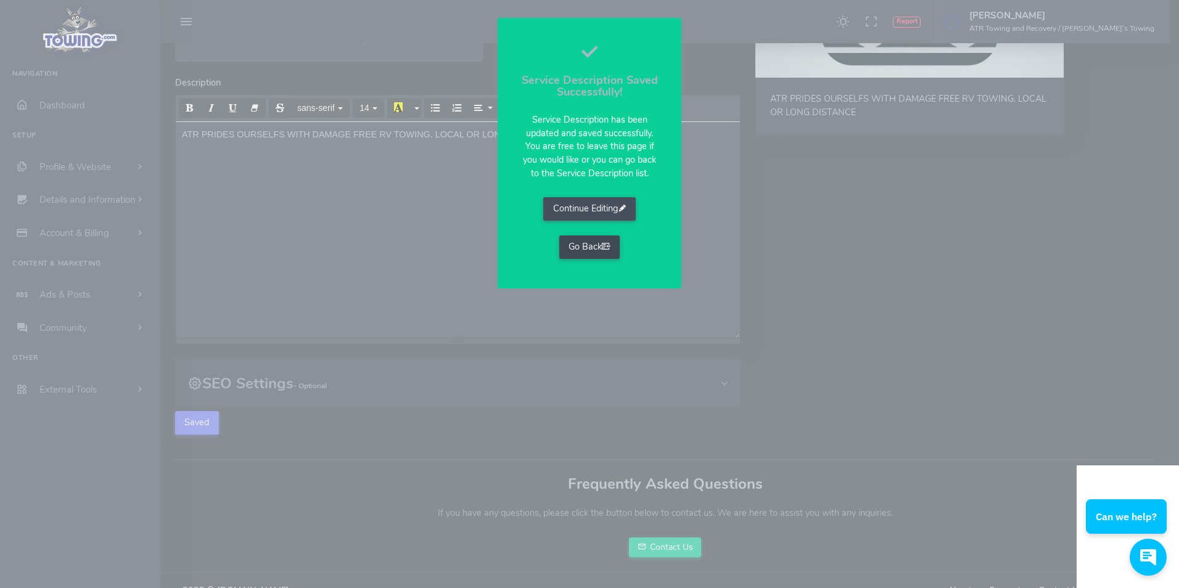
click at [595, 247] on link "Go Back" at bounding box center [589, 247] width 61 height 23
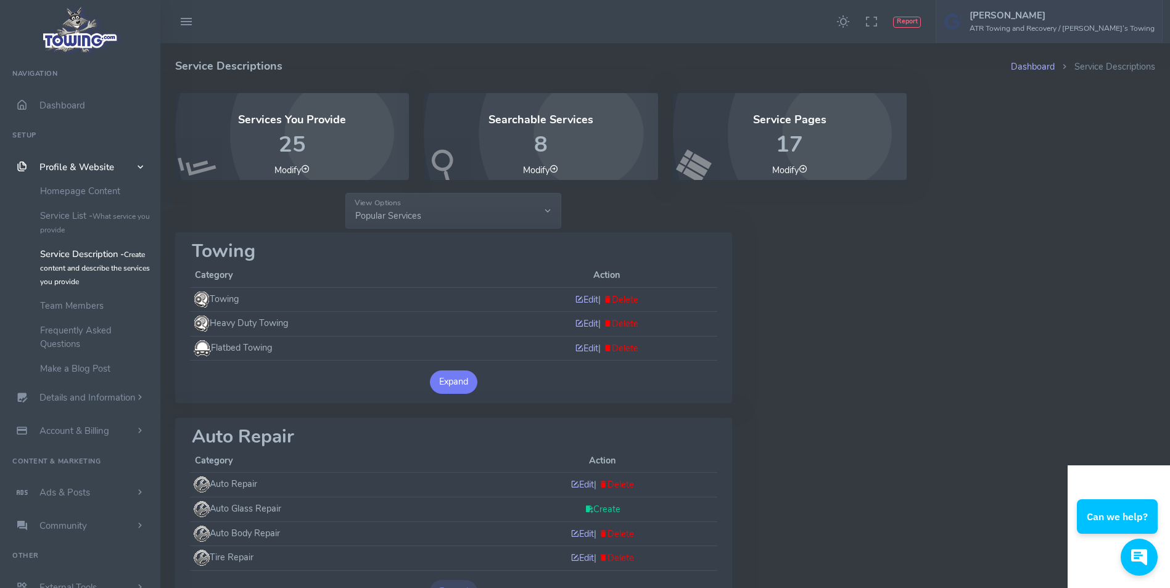
click at [460, 382] on button "Expand" at bounding box center [454, 382] width 48 height 23
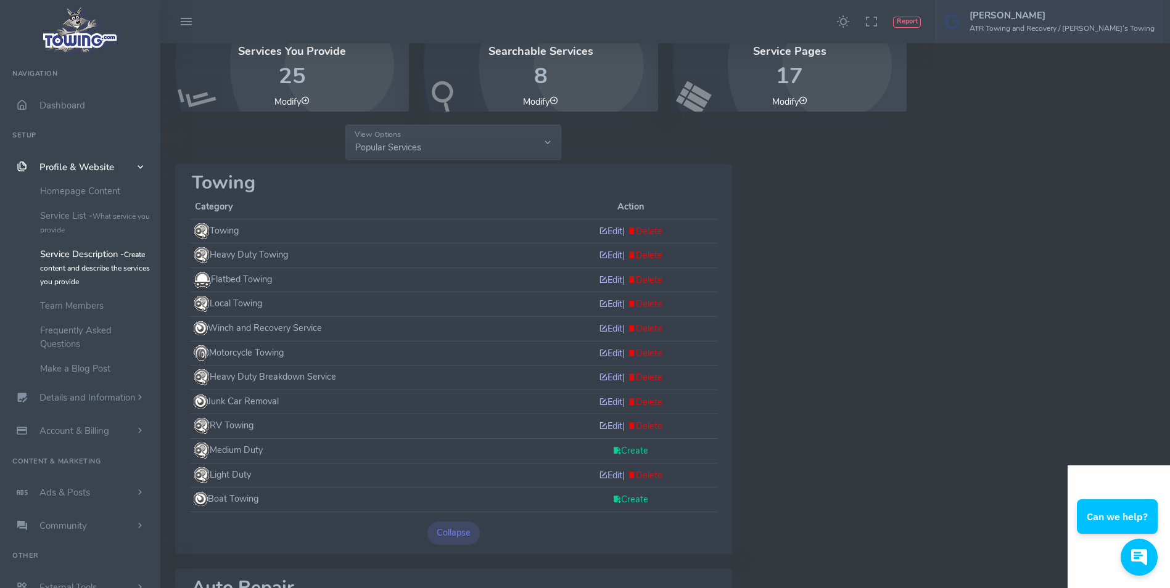
scroll to position [247, 0]
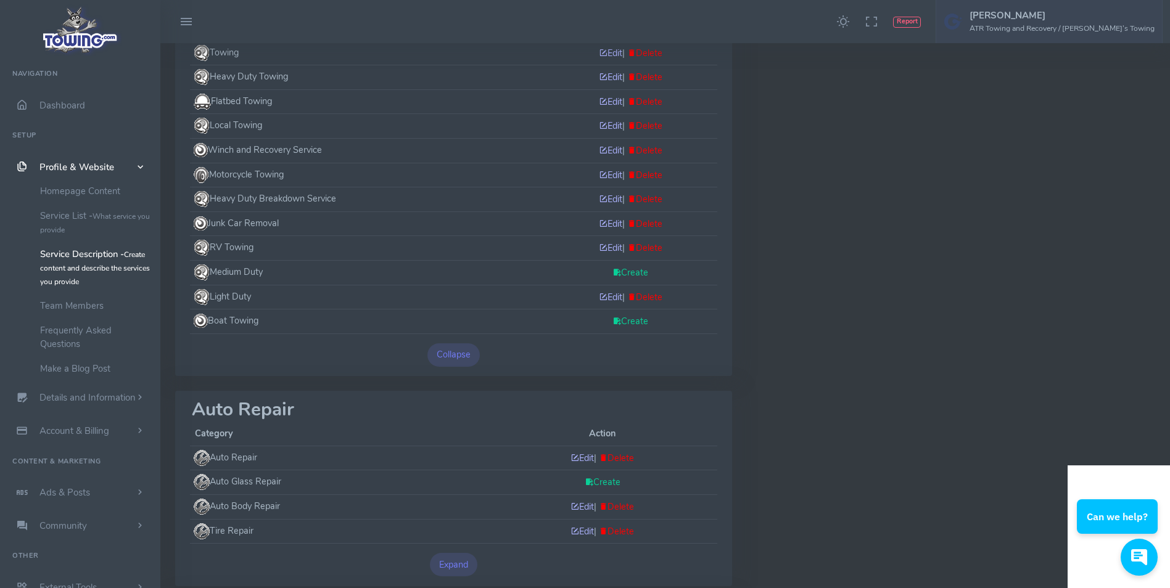
click at [627, 271] on link "Create" at bounding box center [631, 272] width 36 height 12
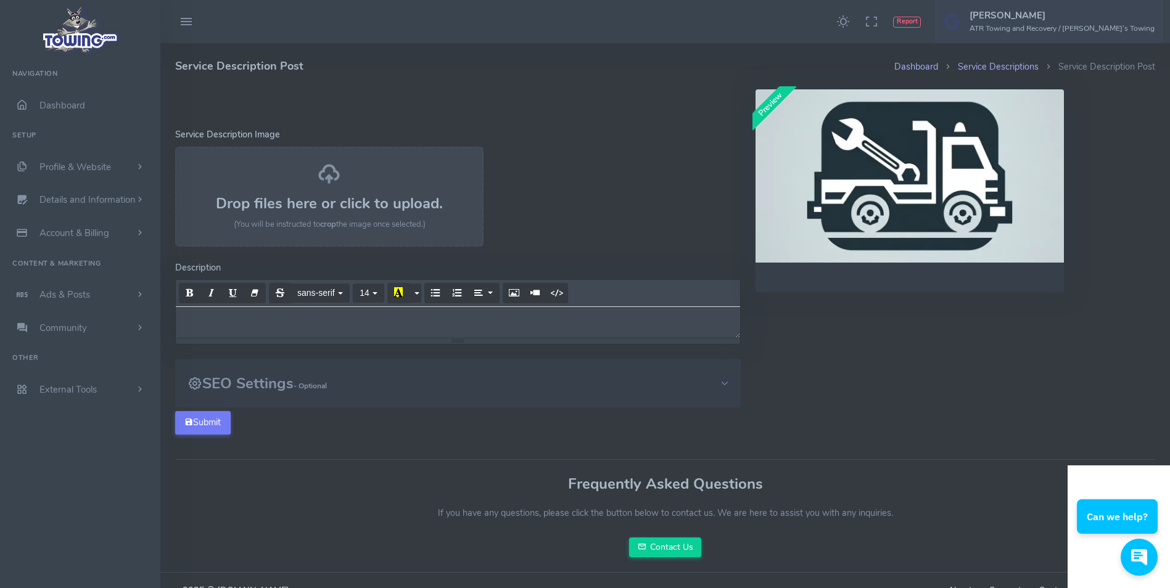
click at [320, 326] on div at bounding box center [458, 322] width 564 height 31
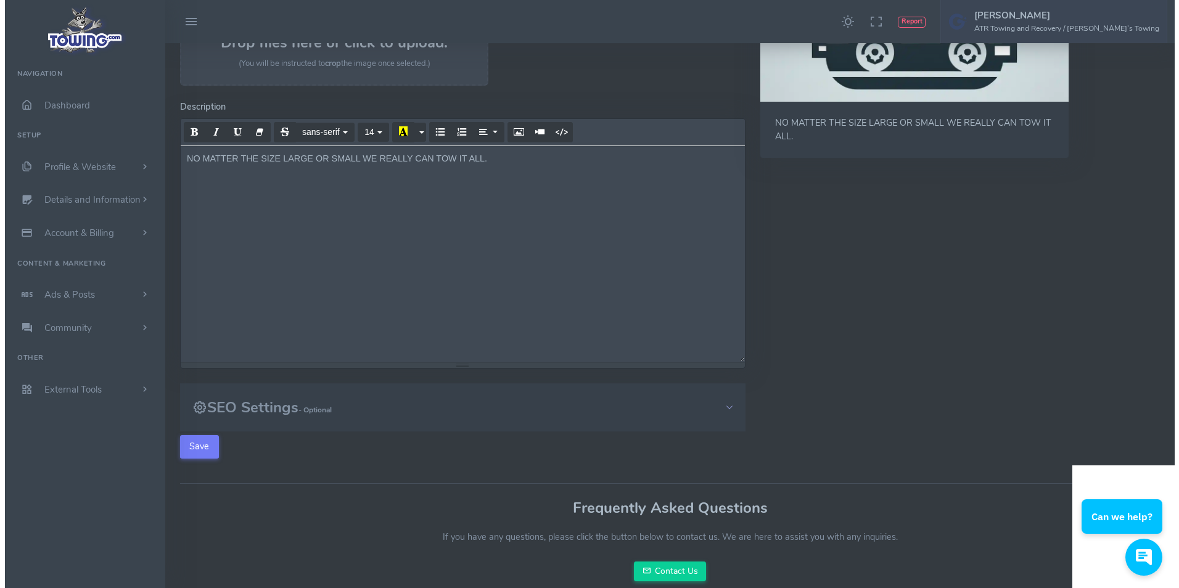
scroll to position [206, 0]
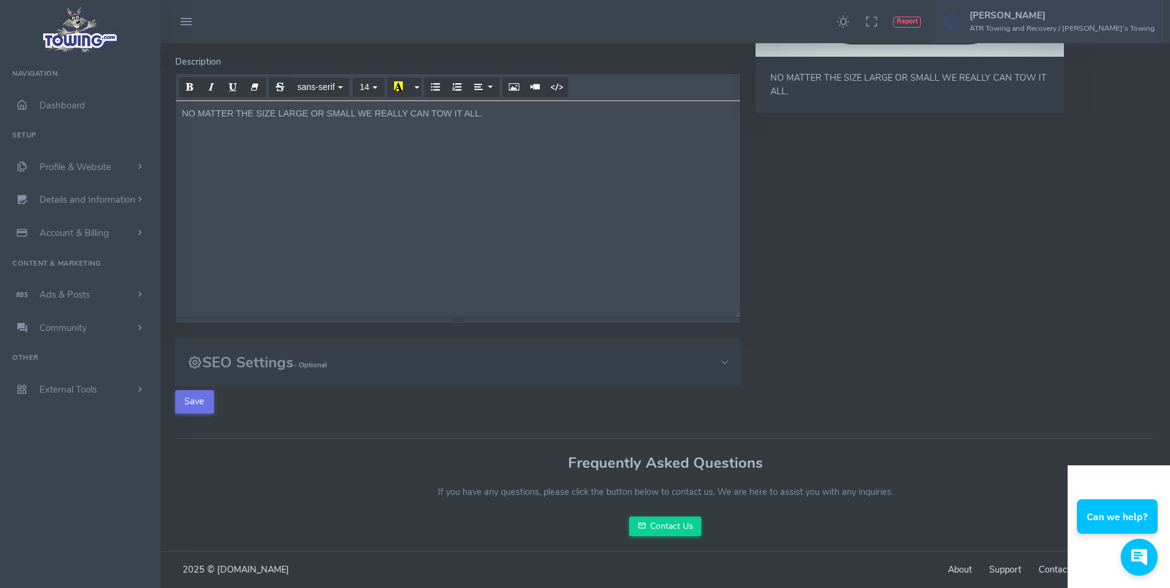
click at [199, 399] on button "Save" at bounding box center [194, 401] width 39 height 23
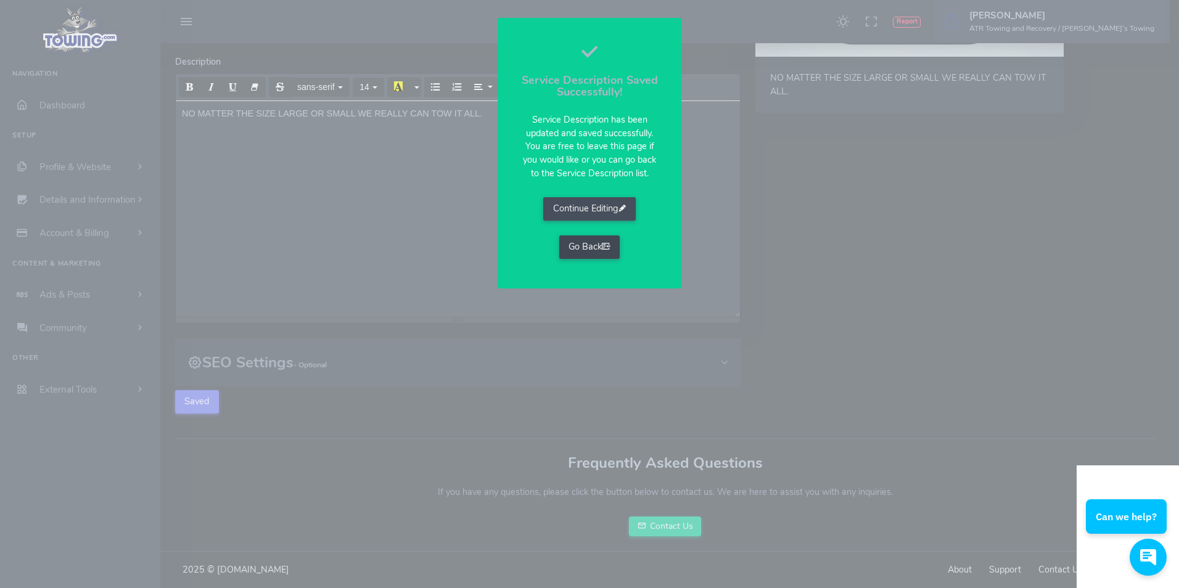
click at [592, 251] on link "Go Back" at bounding box center [589, 247] width 61 height 23
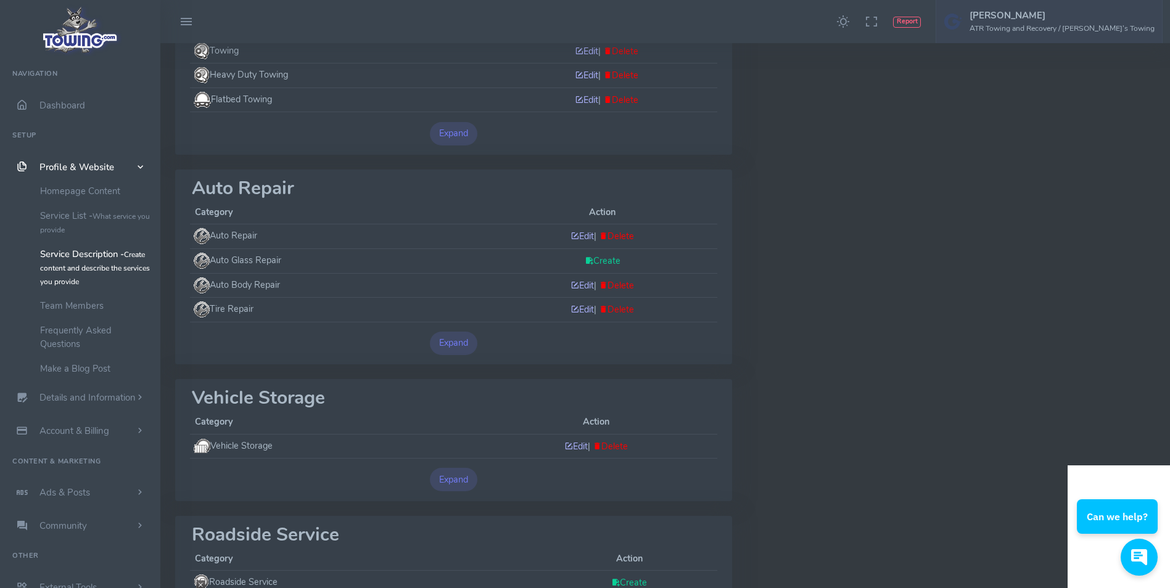
scroll to position [308, 0]
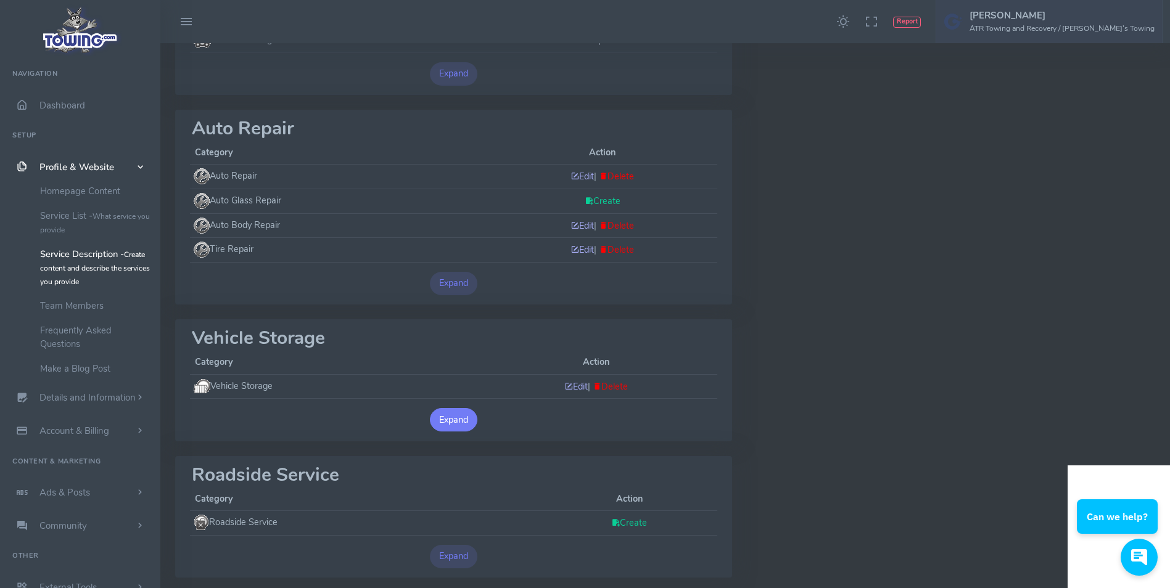
click at [450, 420] on button "Expand" at bounding box center [454, 419] width 48 height 23
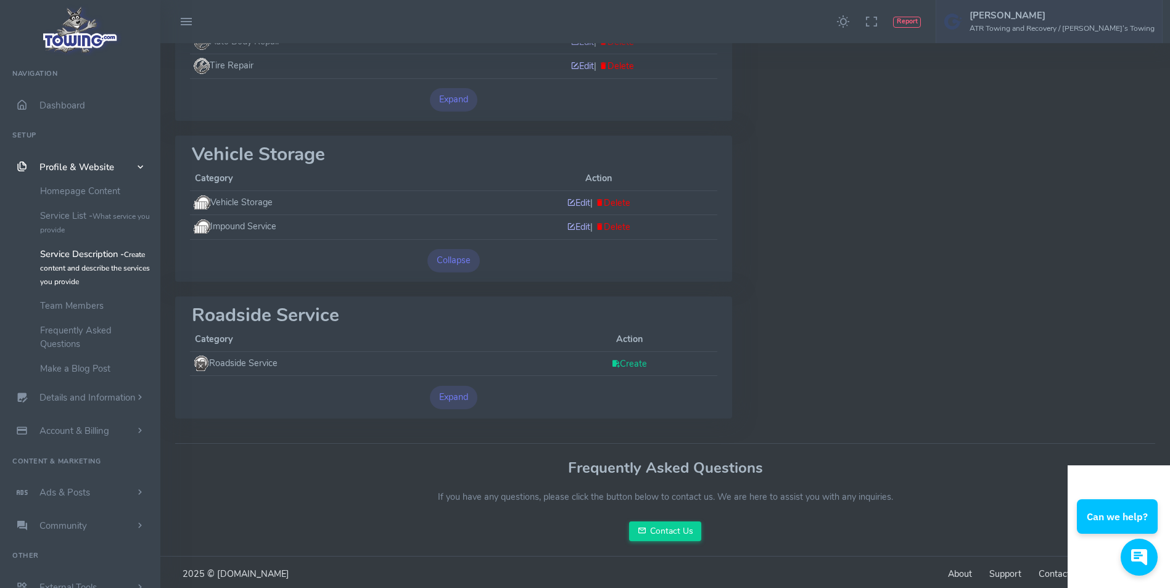
scroll to position [493, 0]
click at [455, 395] on button "Expand" at bounding box center [454, 396] width 48 height 23
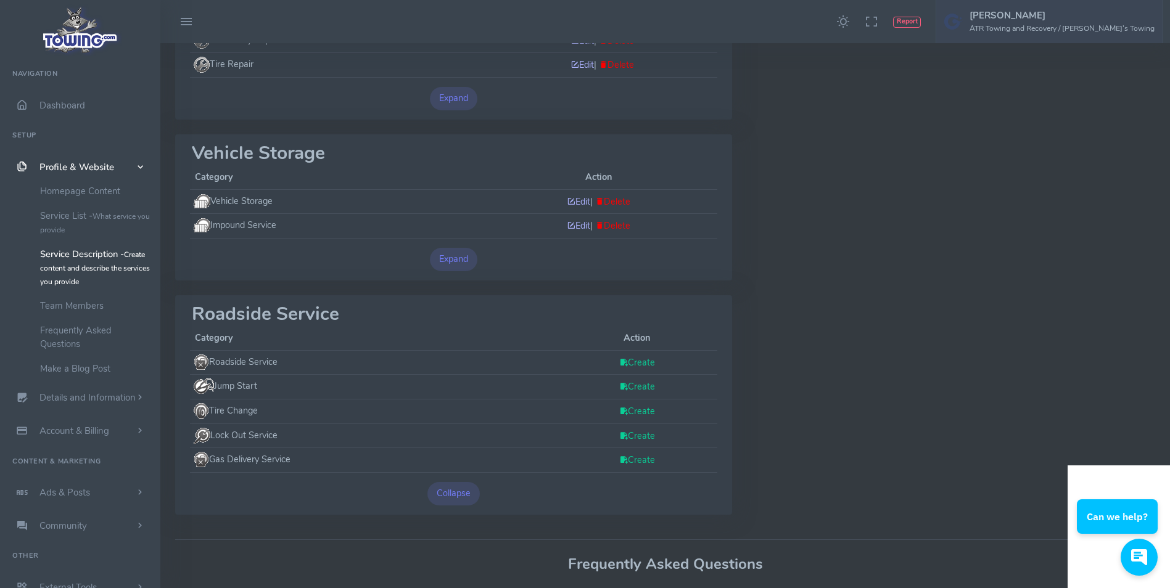
click at [633, 459] on link "Create" at bounding box center [637, 460] width 36 height 12
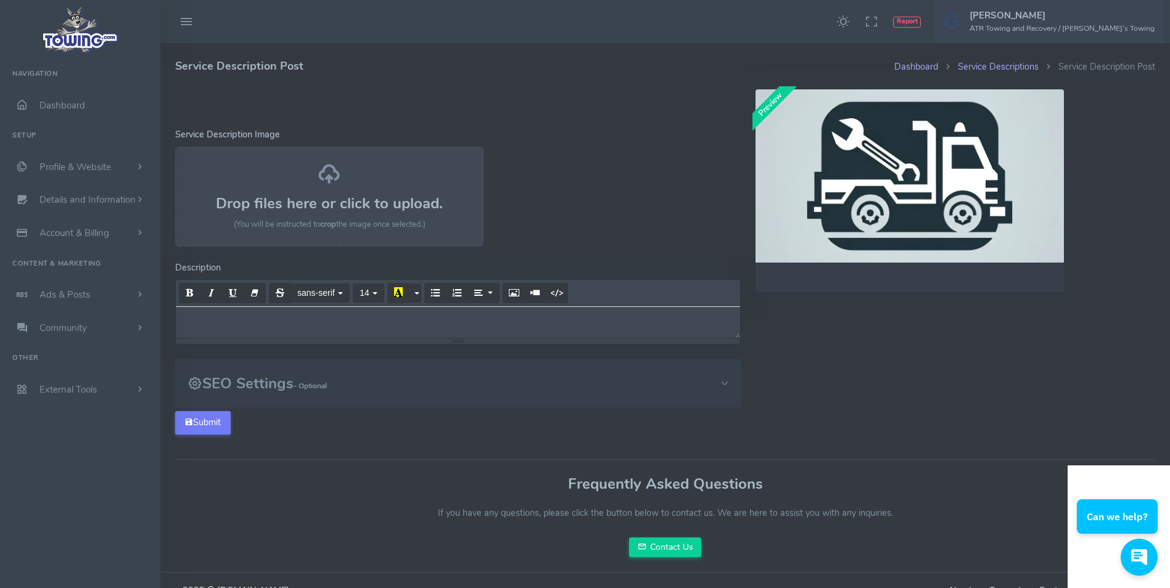
click at [306, 329] on div at bounding box center [458, 322] width 564 height 31
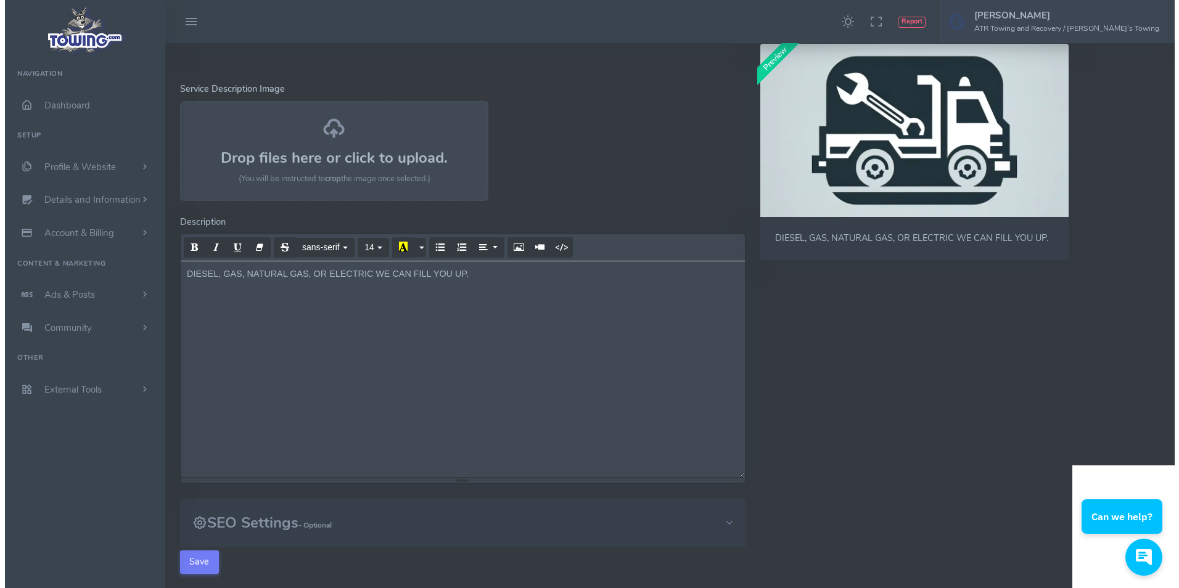
scroll to position [185, 0]
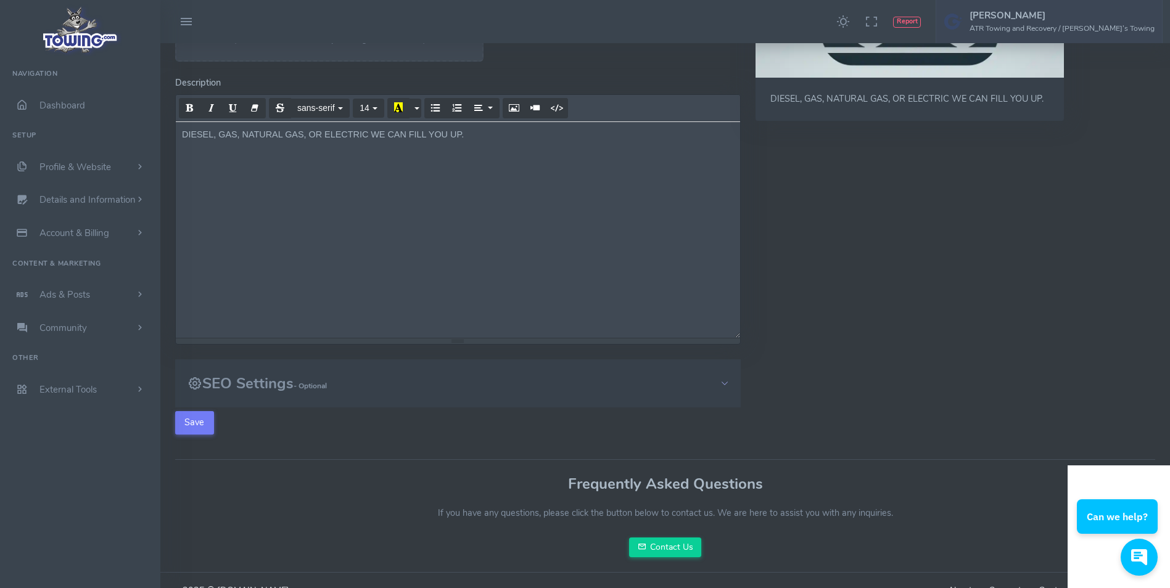
click at [209, 427] on button "Save" at bounding box center [194, 422] width 39 height 23
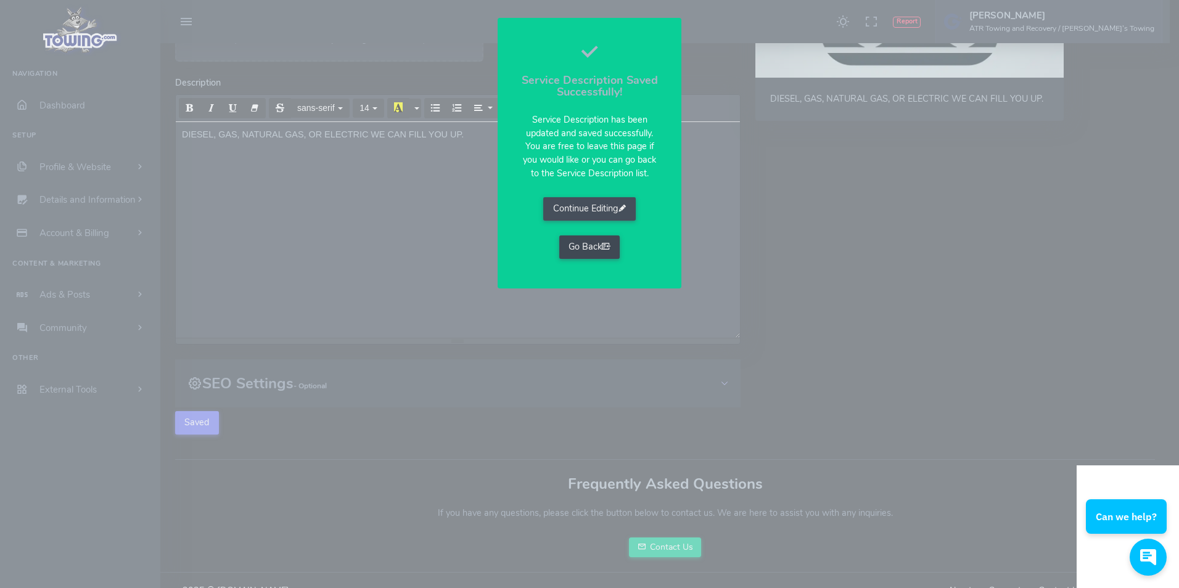
click at [606, 250] on icon at bounding box center [606, 247] width 9 height 12
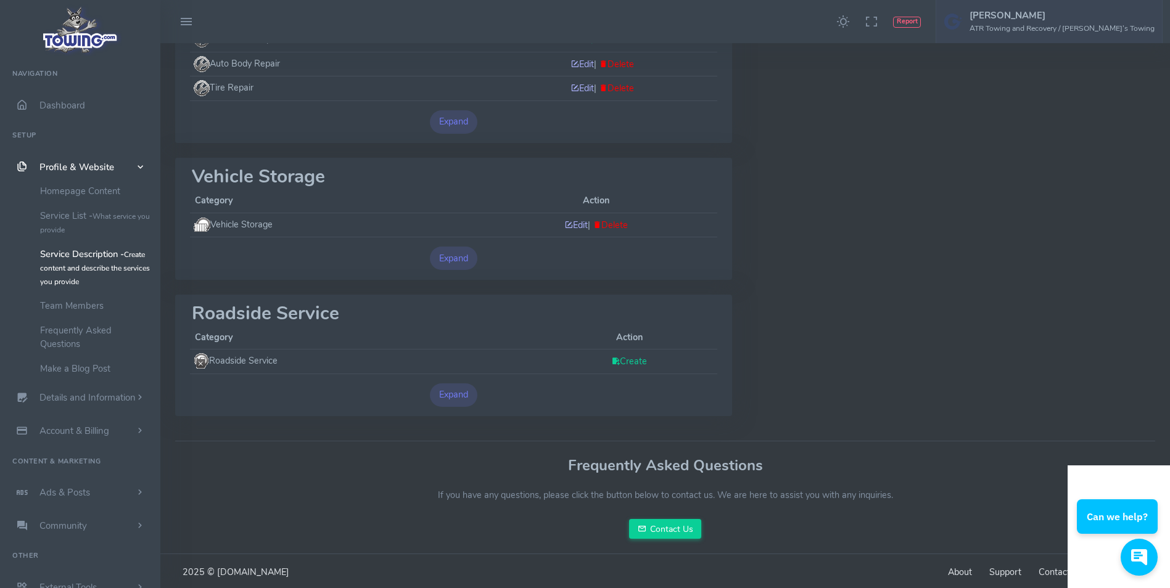
scroll to position [472, 0]
click at [634, 358] on link "Create" at bounding box center [629, 359] width 36 height 12
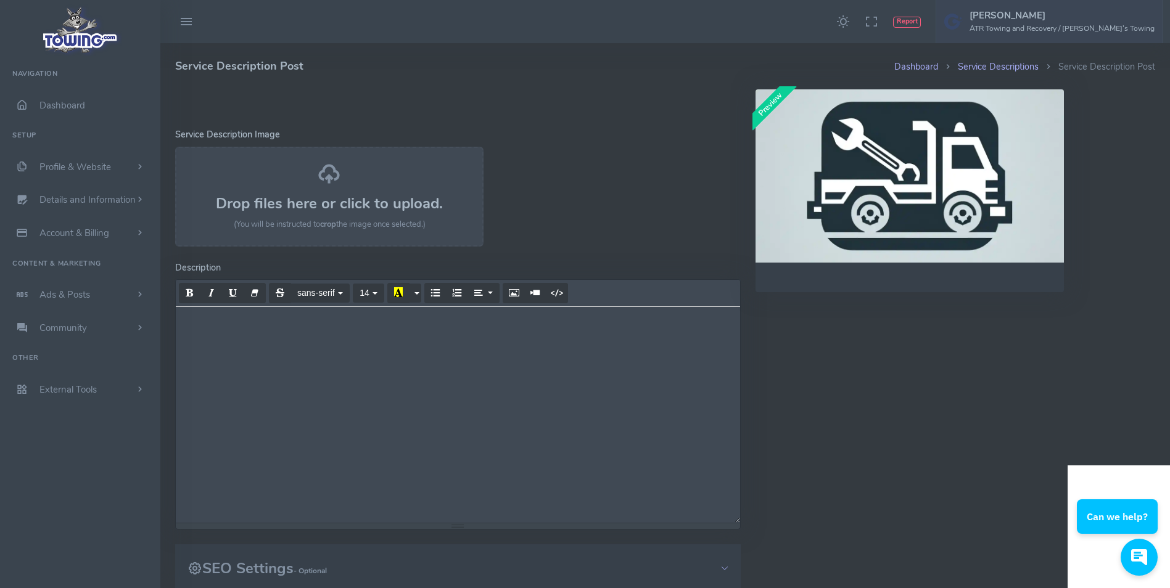
click at [245, 316] on div at bounding box center [458, 415] width 564 height 216
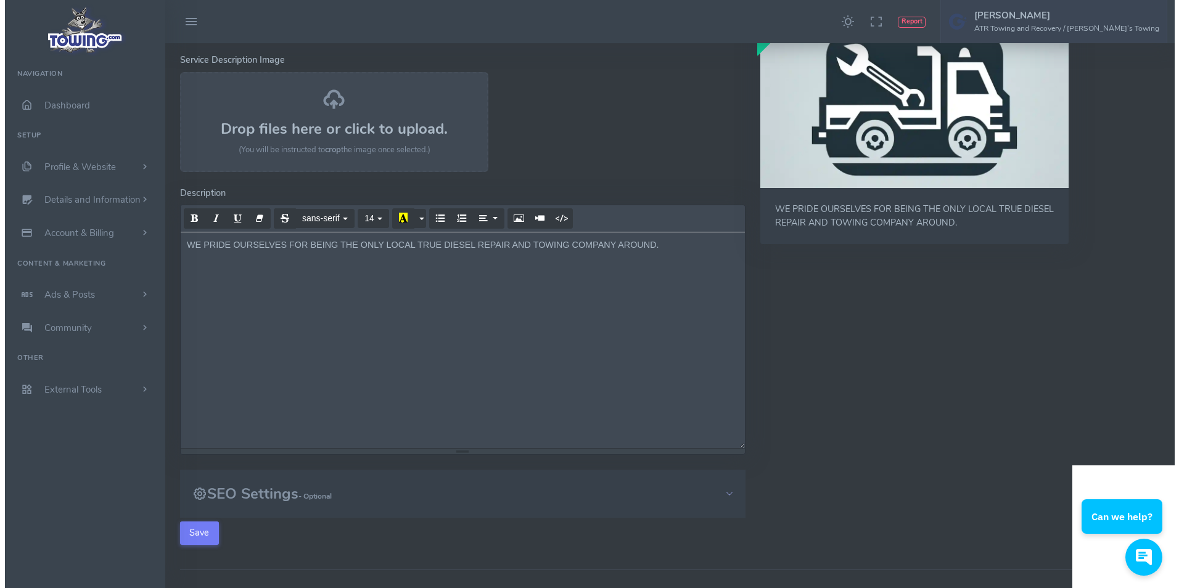
scroll to position [206, 0]
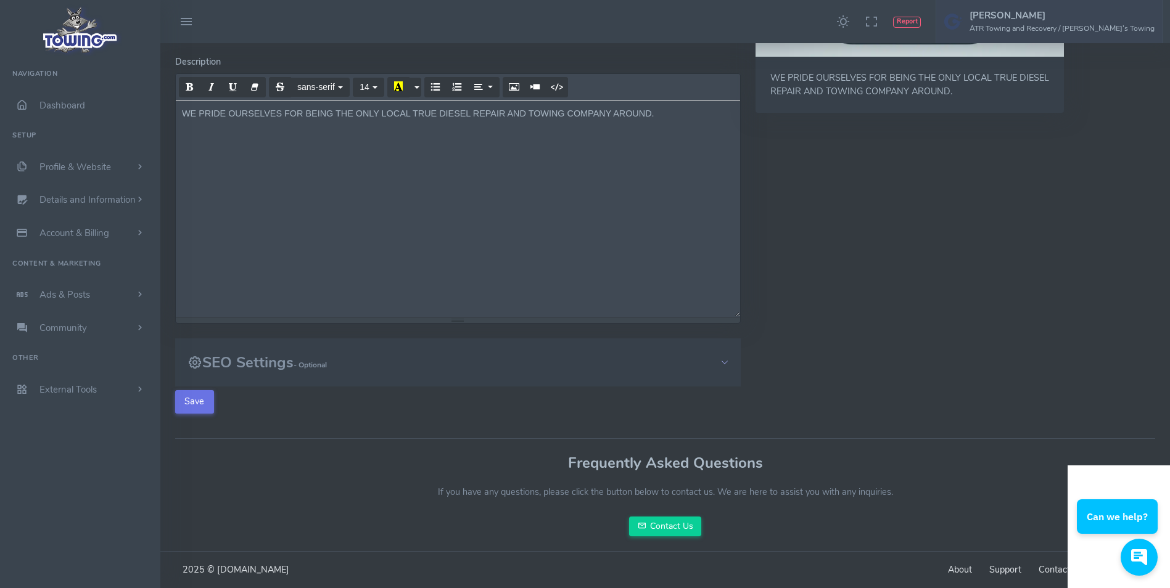
click at [197, 398] on button "Save" at bounding box center [194, 401] width 39 height 23
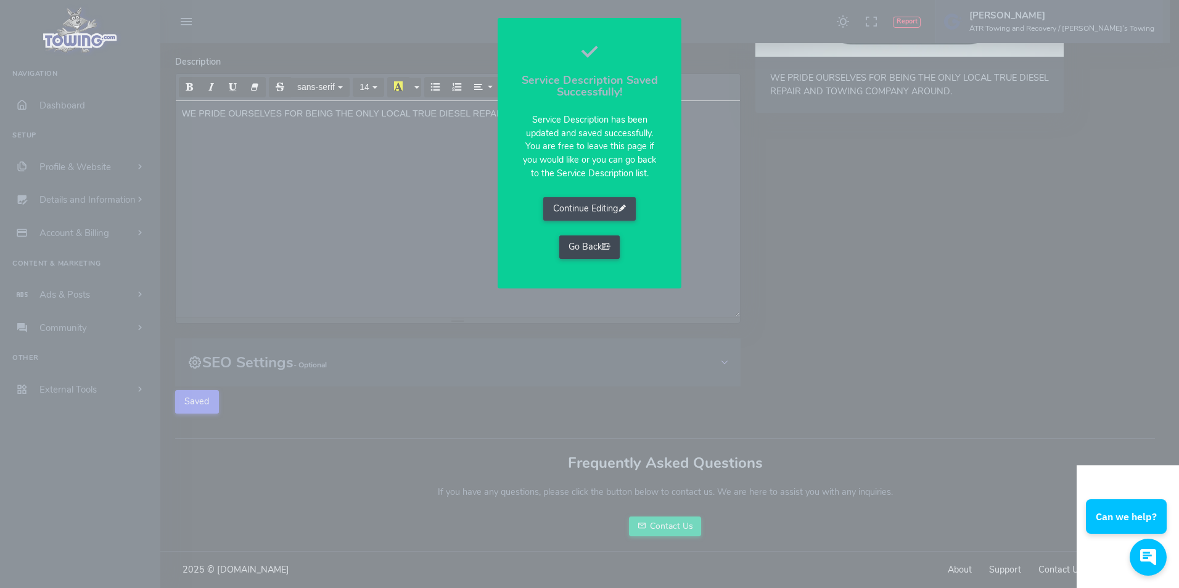
click at [588, 244] on link "Go Back" at bounding box center [589, 247] width 61 height 23
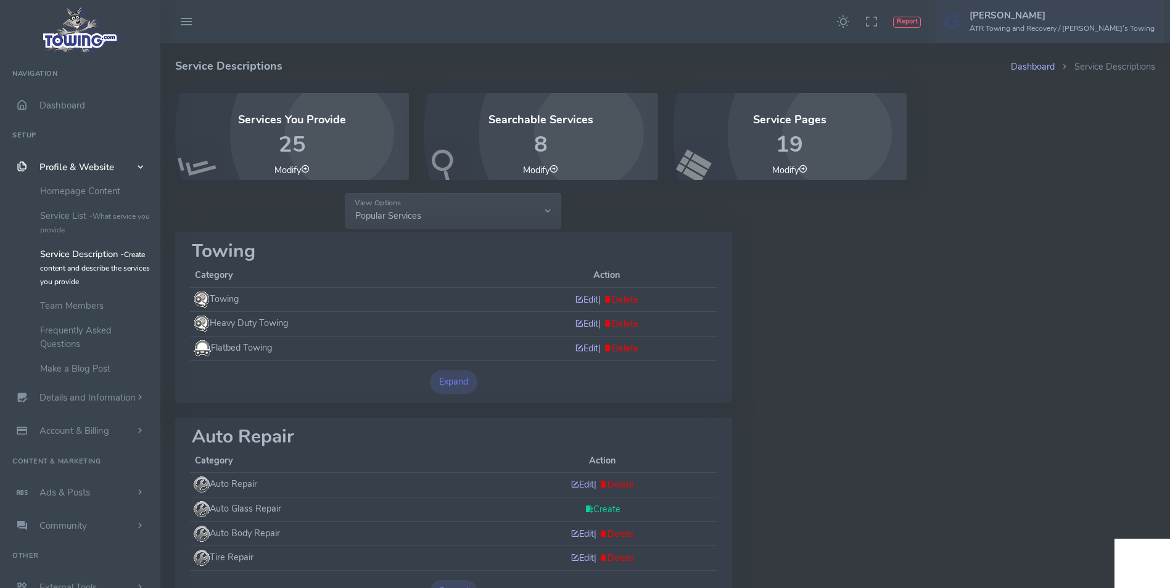
scroll to position [432, 0]
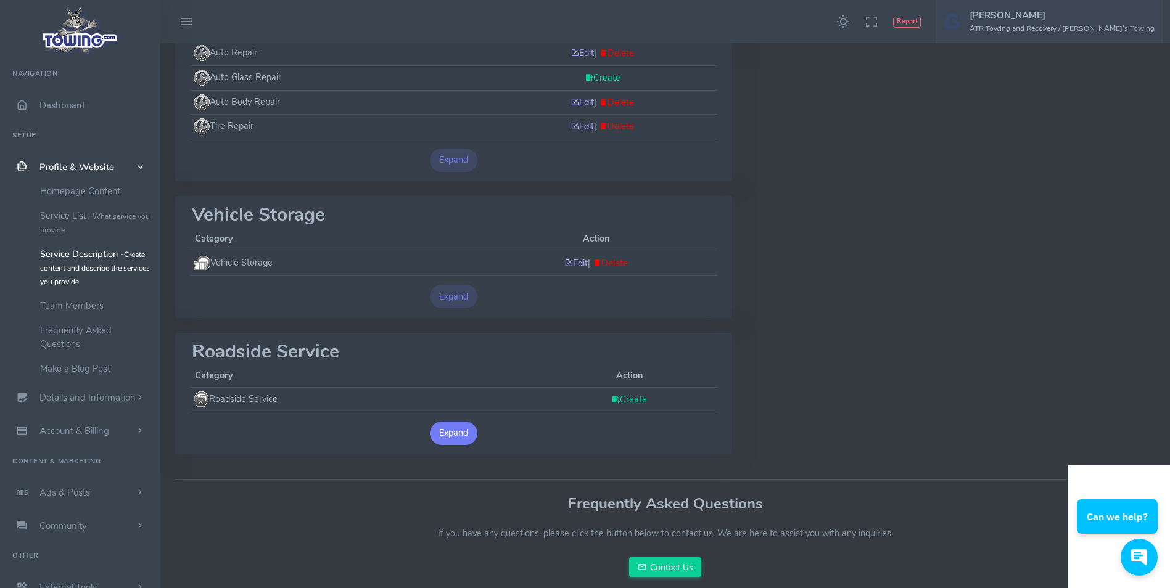
click at [461, 427] on button "Expand" at bounding box center [454, 433] width 48 height 23
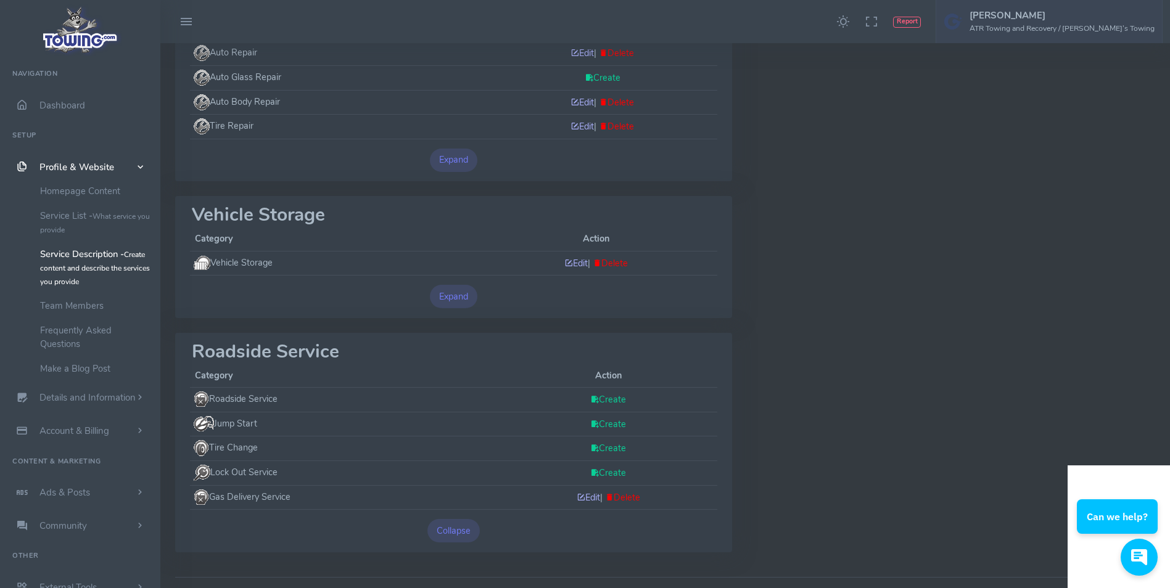
click at [609, 472] on link "Create" at bounding box center [608, 473] width 36 height 12
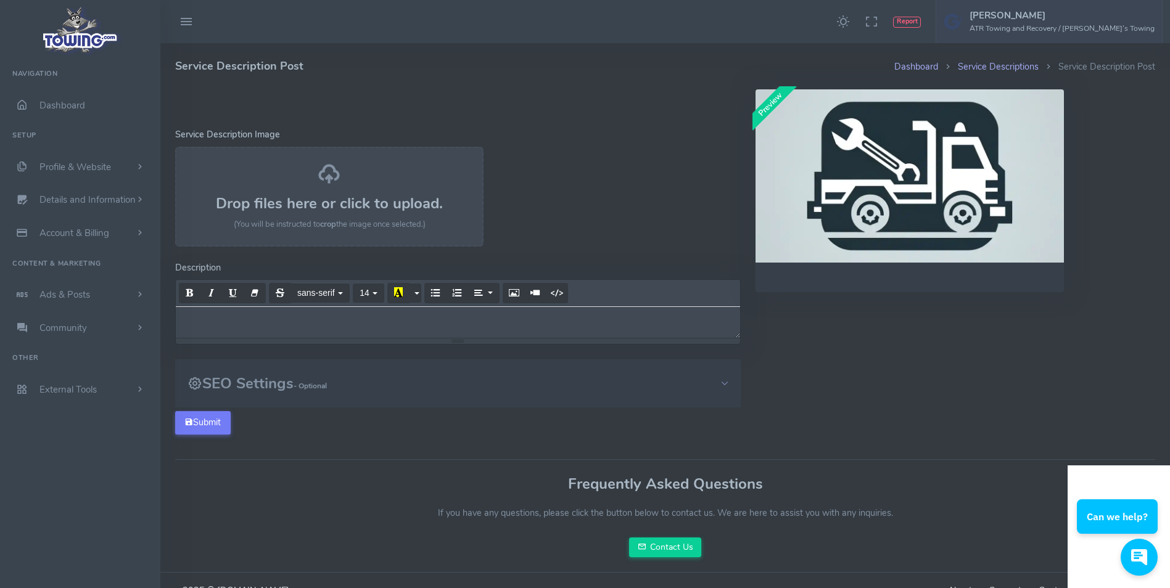
click at [291, 326] on div at bounding box center [458, 322] width 564 height 31
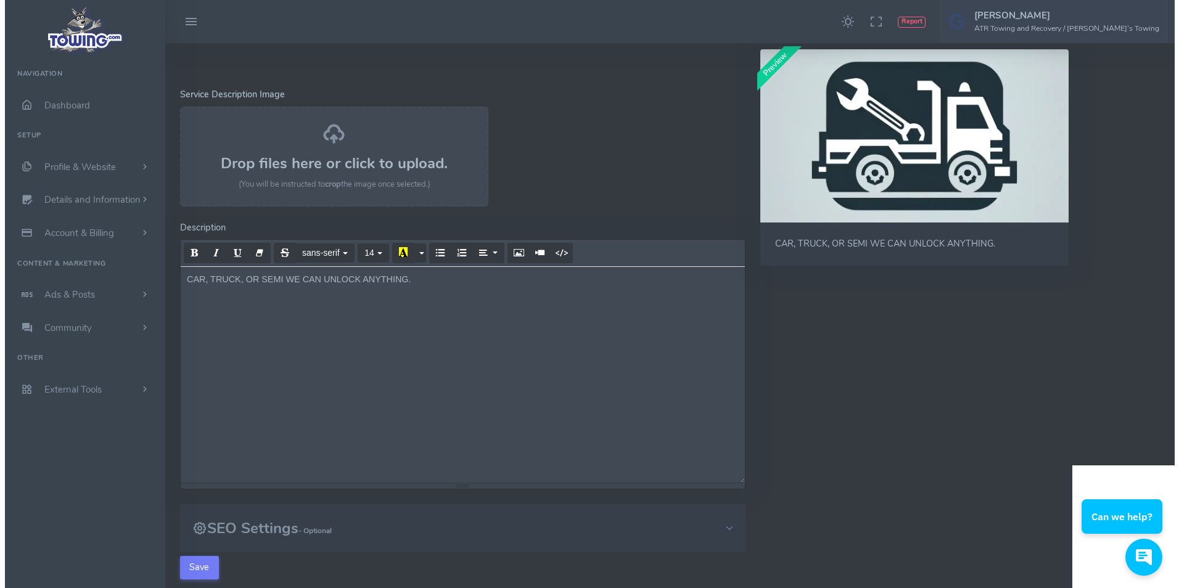
scroll to position [62, 0]
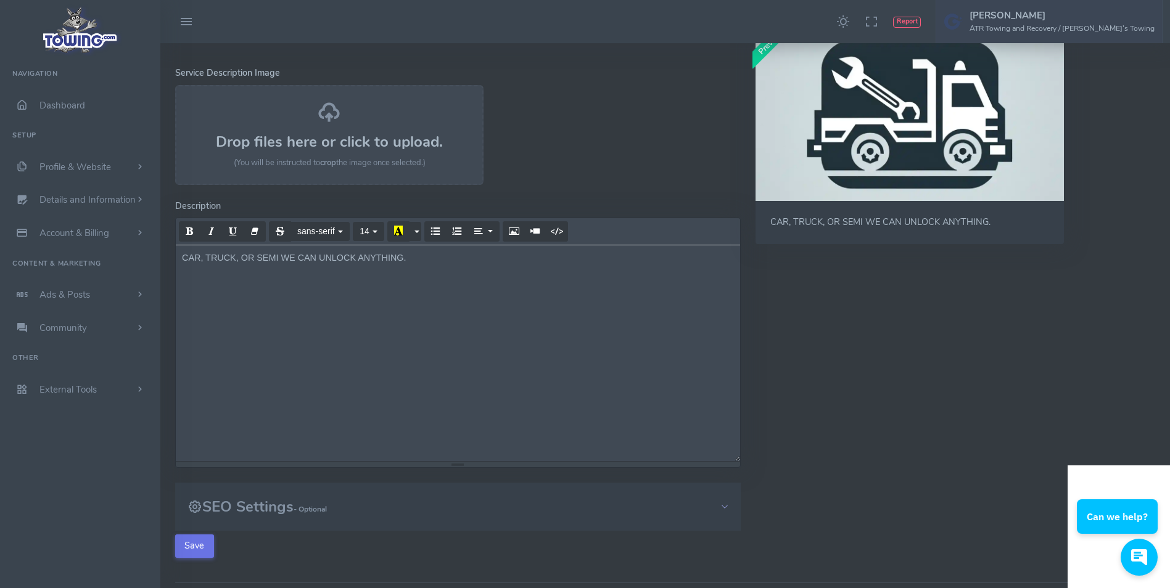
click at [200, 545] on button "Save" at bounding box center [194, 546] width 39 height 23
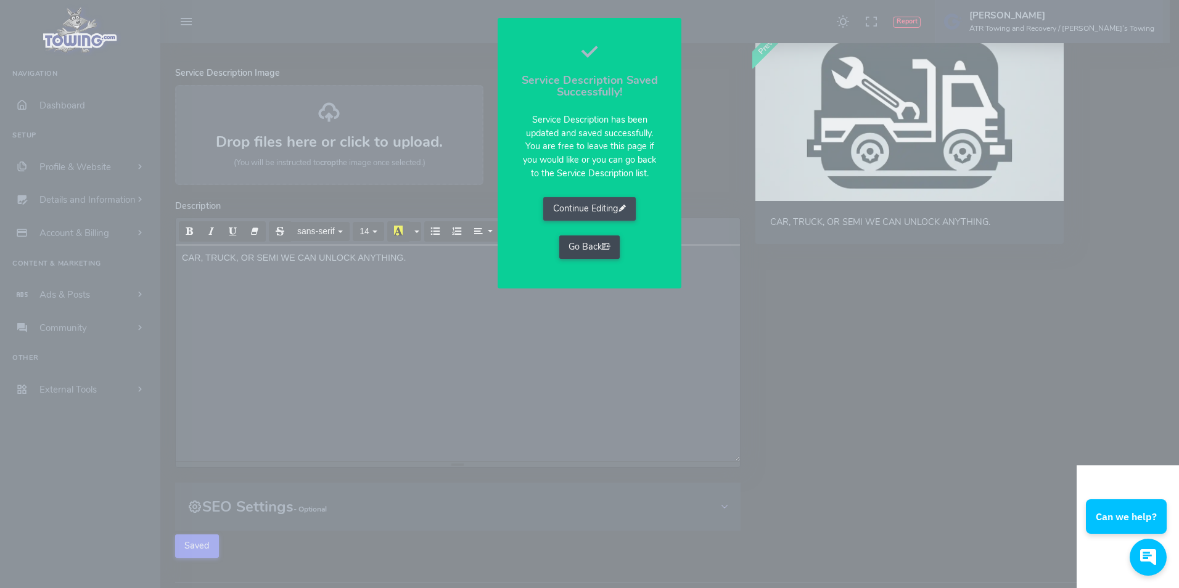
click at [578, 247] on link "Go Back" at bounding box center [589, 247] width 61 height 23
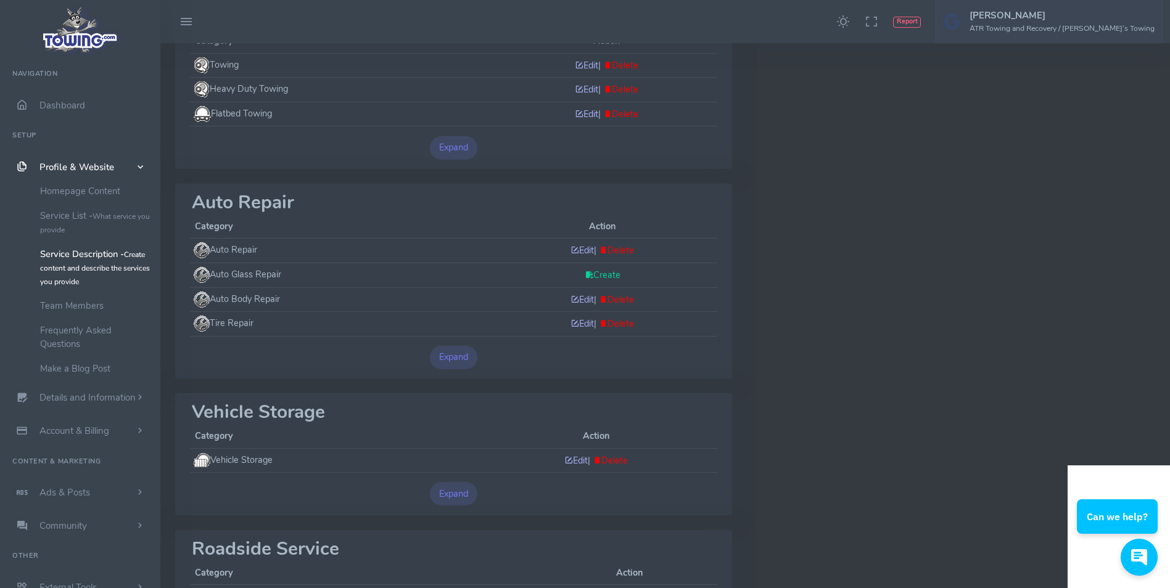
scroll to position [472, 0]
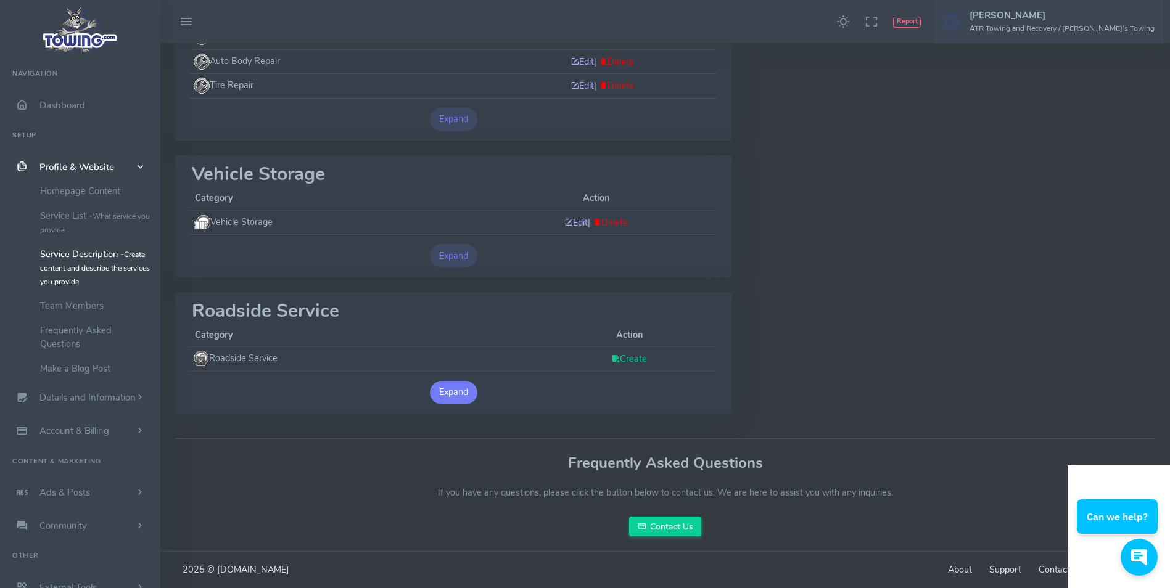
click at [463, 386] on button "Expand" at bounding box center [454, 392] width 48 height 23
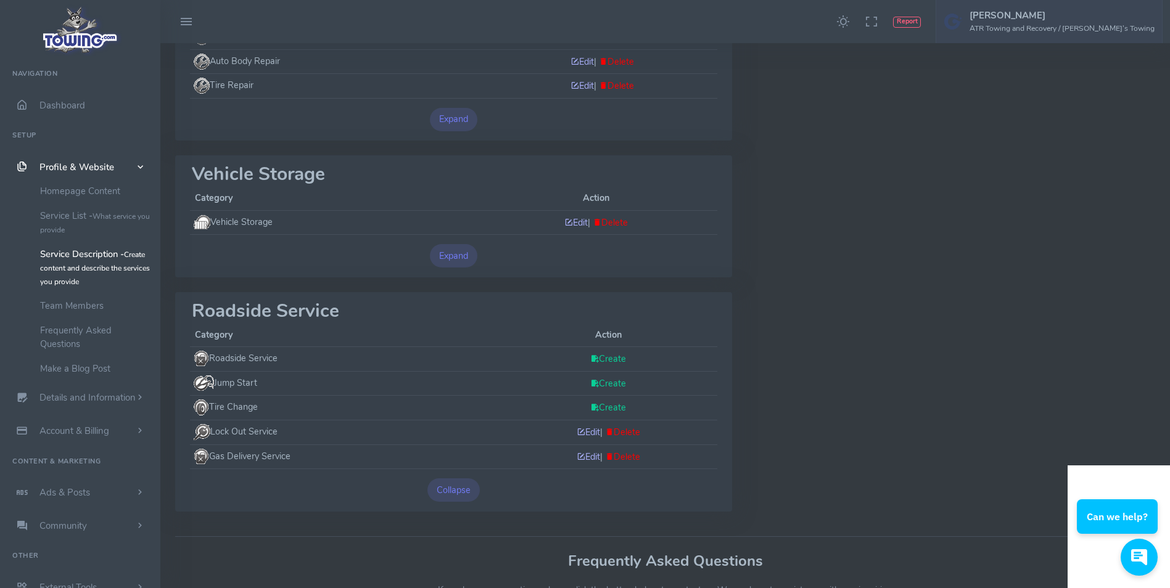
click at [597, 403] on link "Create" at bounding box center [608, 408] width 36 height 12
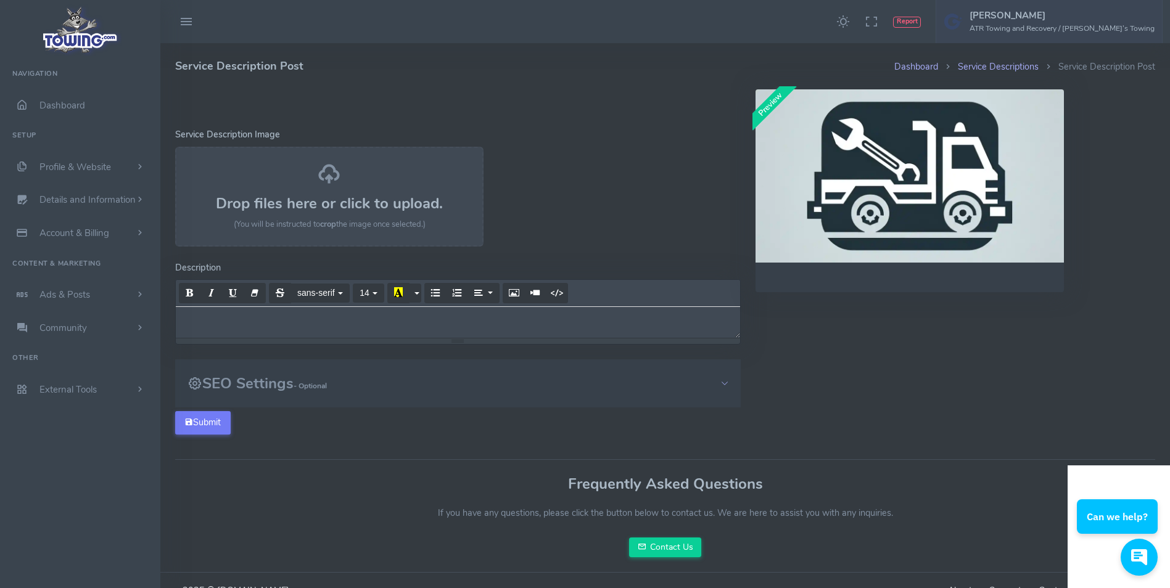
click at [433, 323] on div at bounding box center [458, 322] width 564 height 31
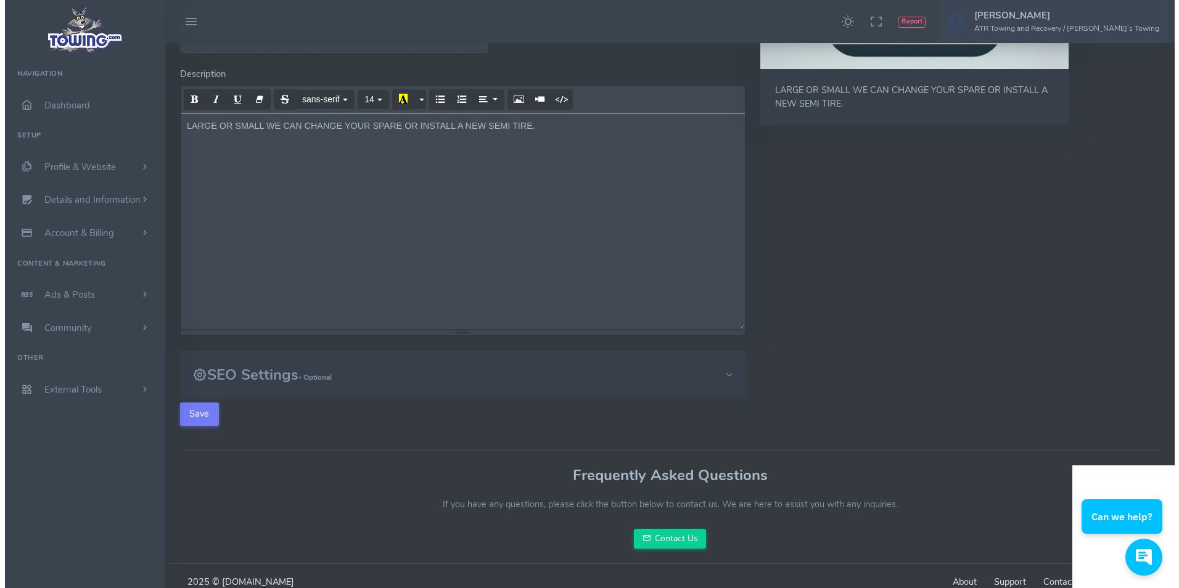
scroll to position [206, 0]
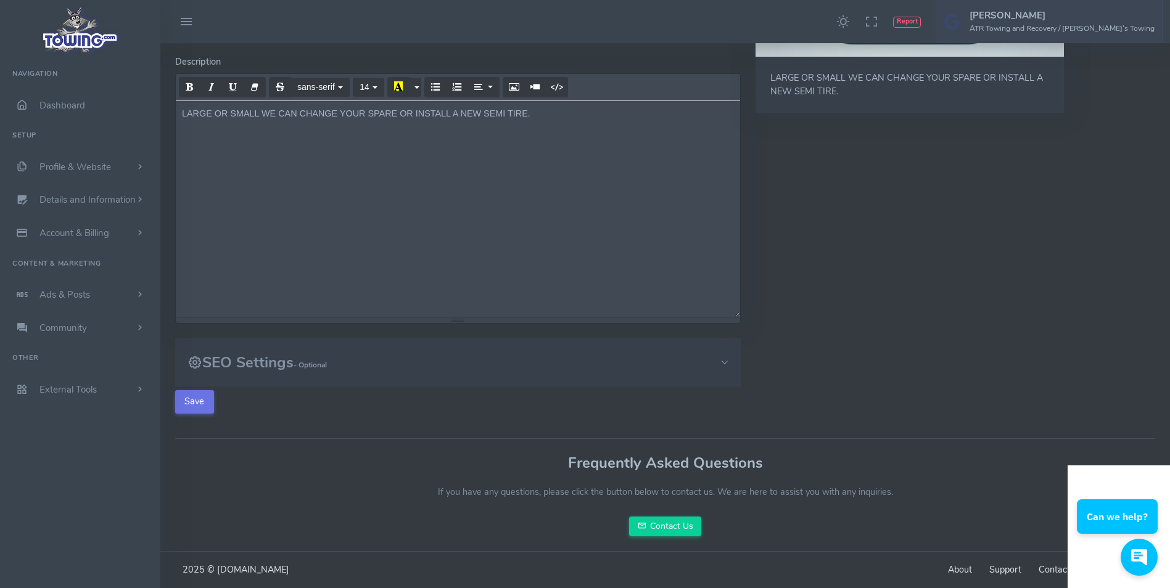
click at [186, 402] on button "Save" at bounding box center [194, 401] width 39 height 23
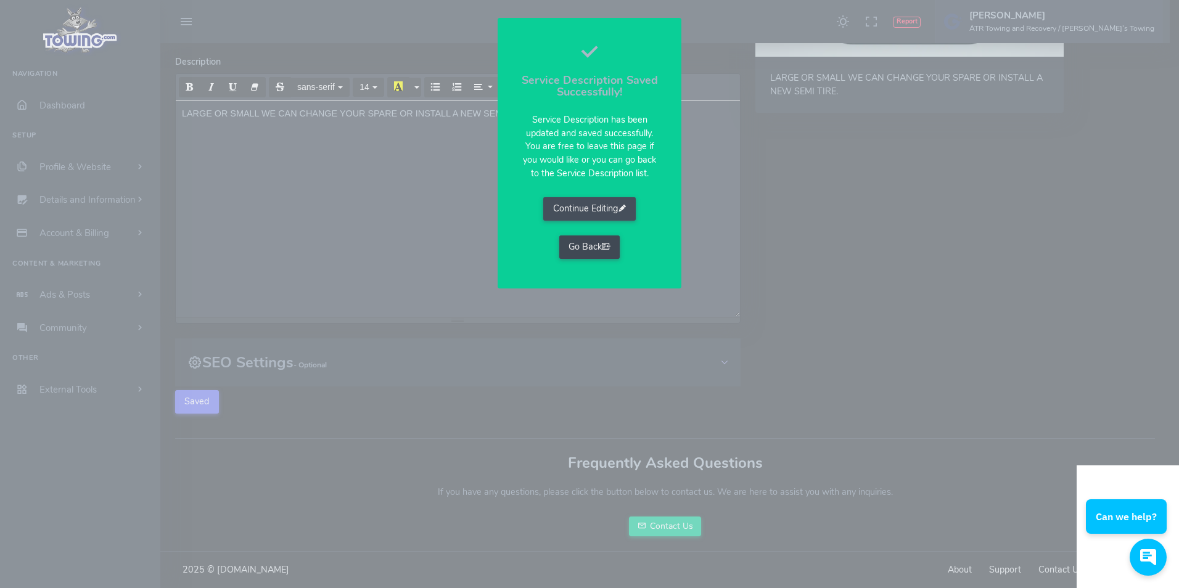
click at [589, 255] on link "Go Back" at bounding box center [589, 247] width 61 height 23
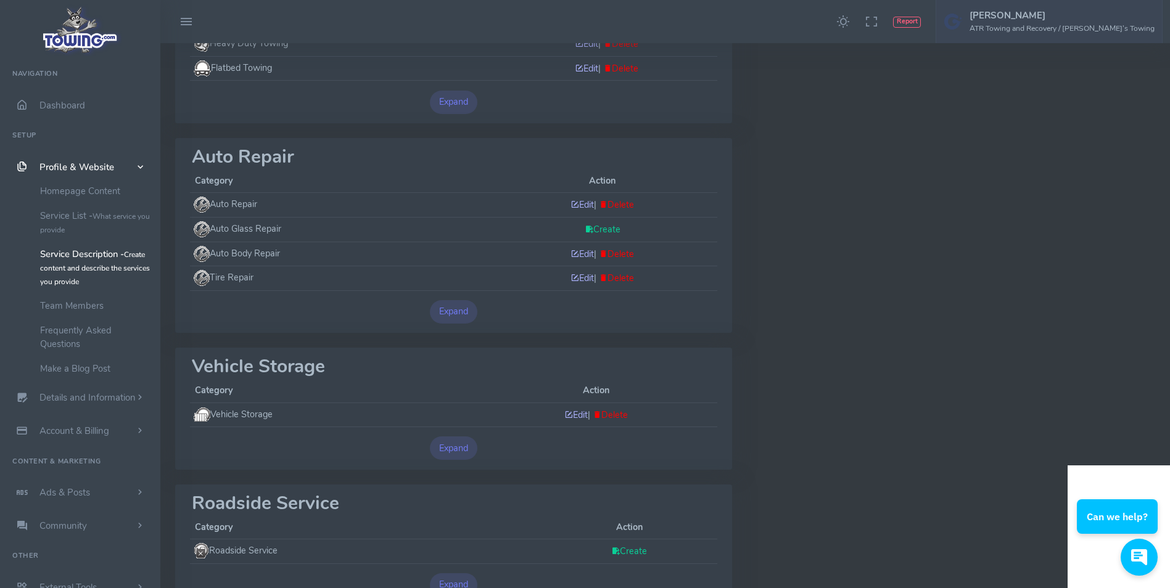
scroll to position [370, 0]
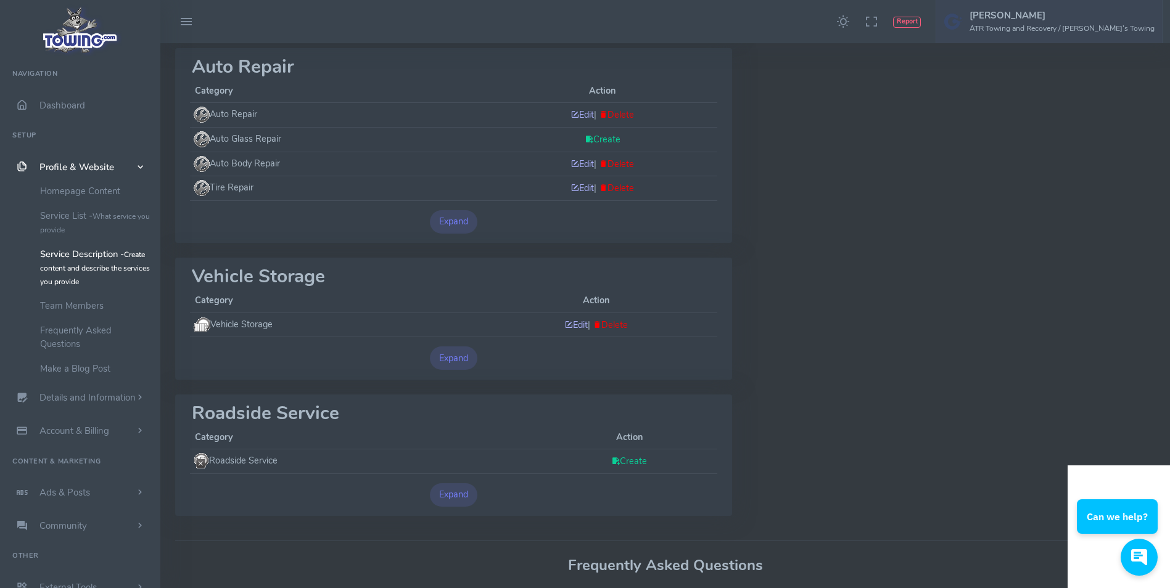
click at [456, 493] on button "Expand" at bounding box center [454, 495] width 48 height 23
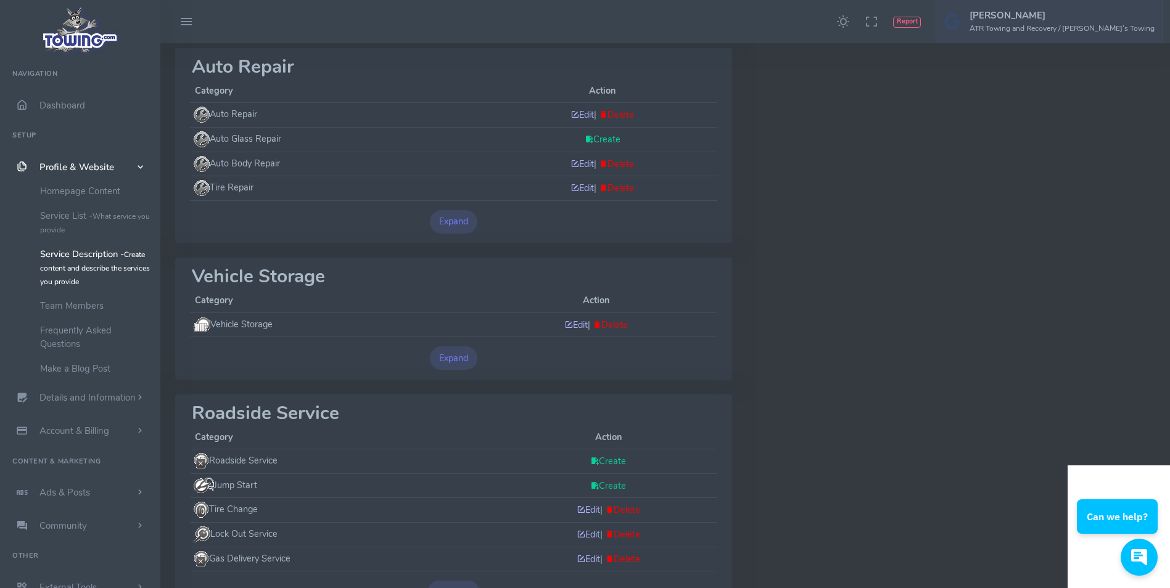
click at [606, 488] on link "Create" at bounding box center [608, 486] width 36 height 12
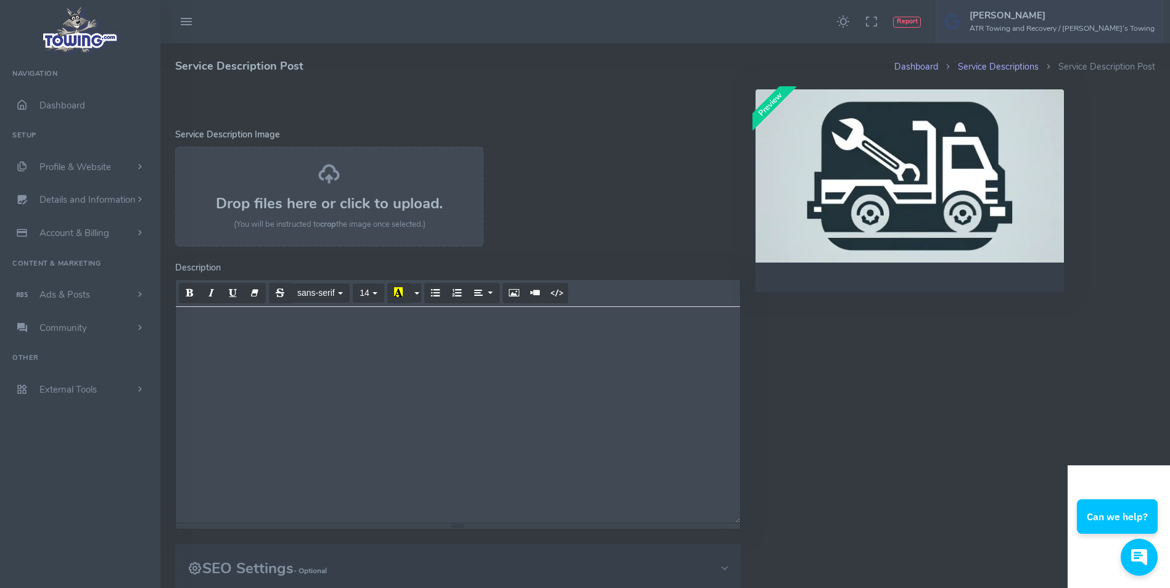
click at [360, 329] on div at bounding box center [458, 415] width 564 height 216
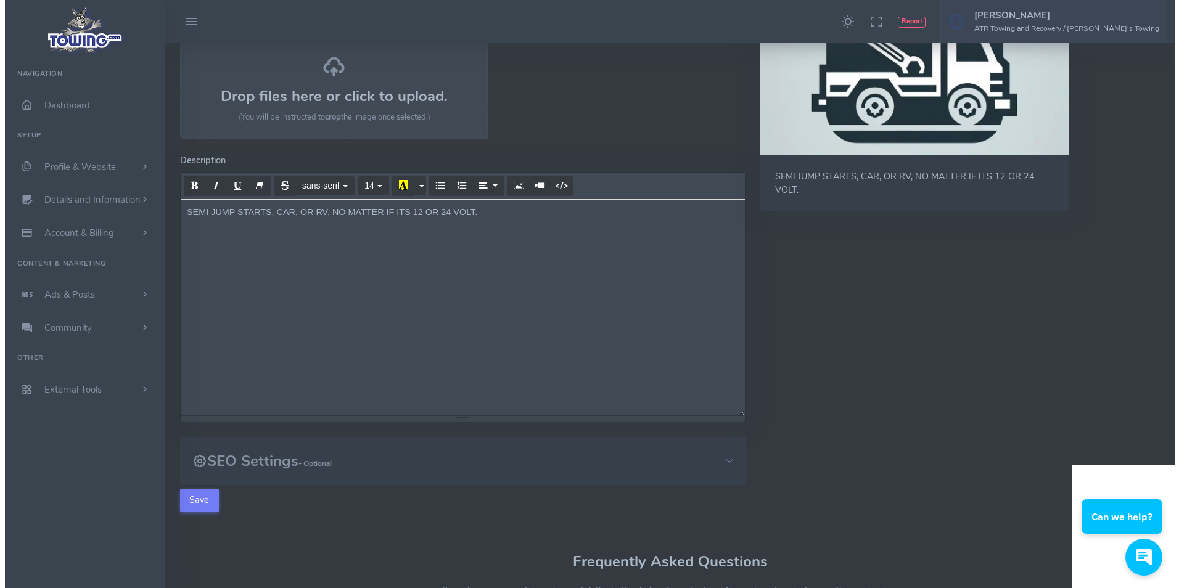
scroll to position [206, 0]
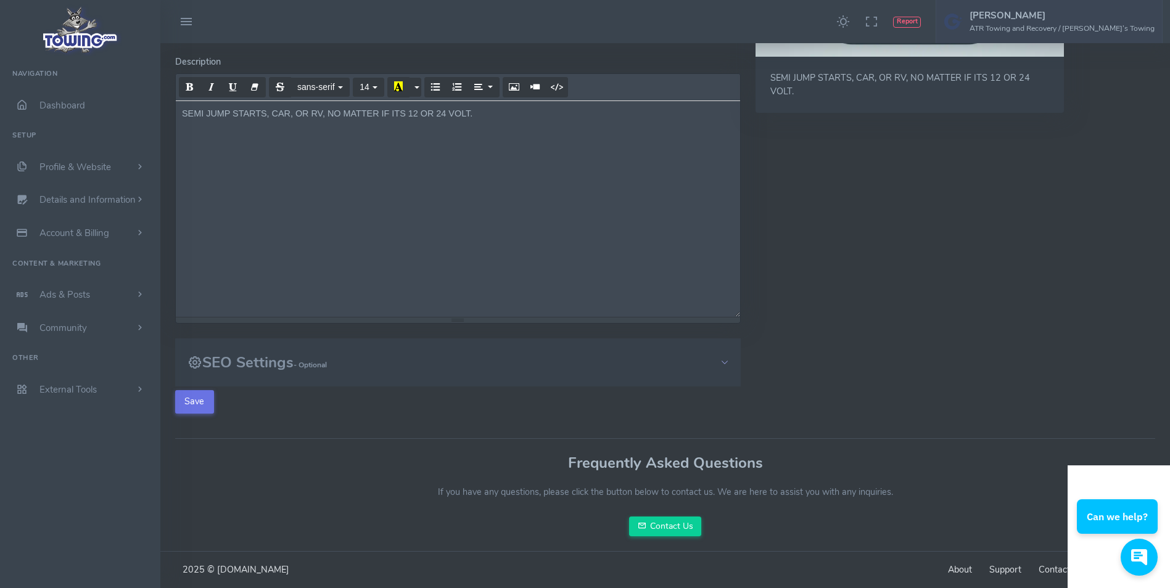
click at [190, 402] on button "Save" at bounding box center [194, 401] width 39 height 23
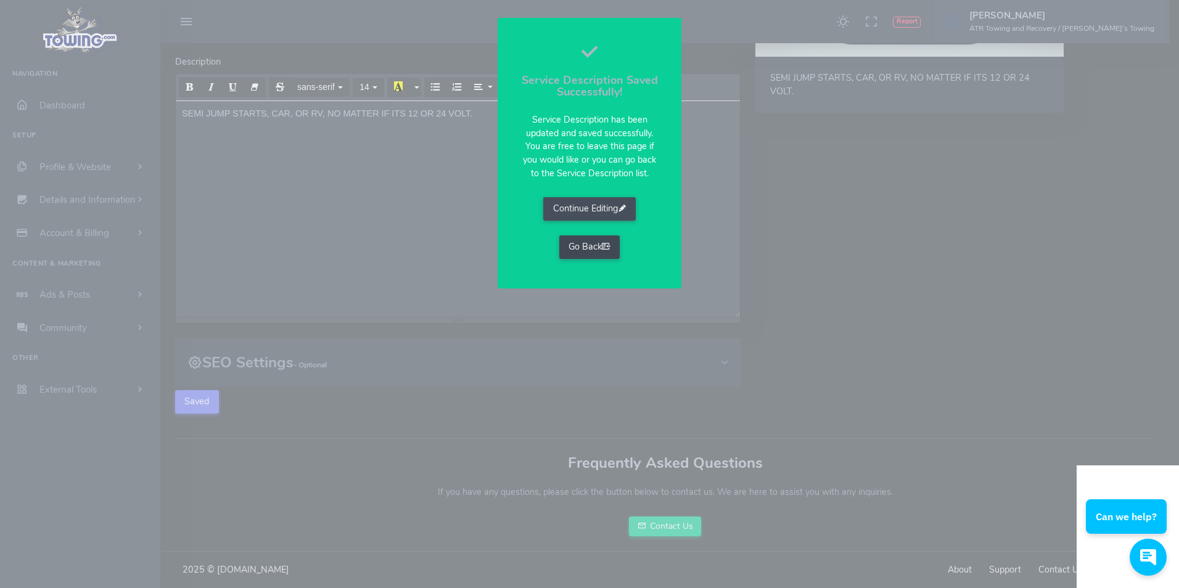
click at [578, 245] on link "Go Back" at bounding box center [589, 247] width 61 height 23
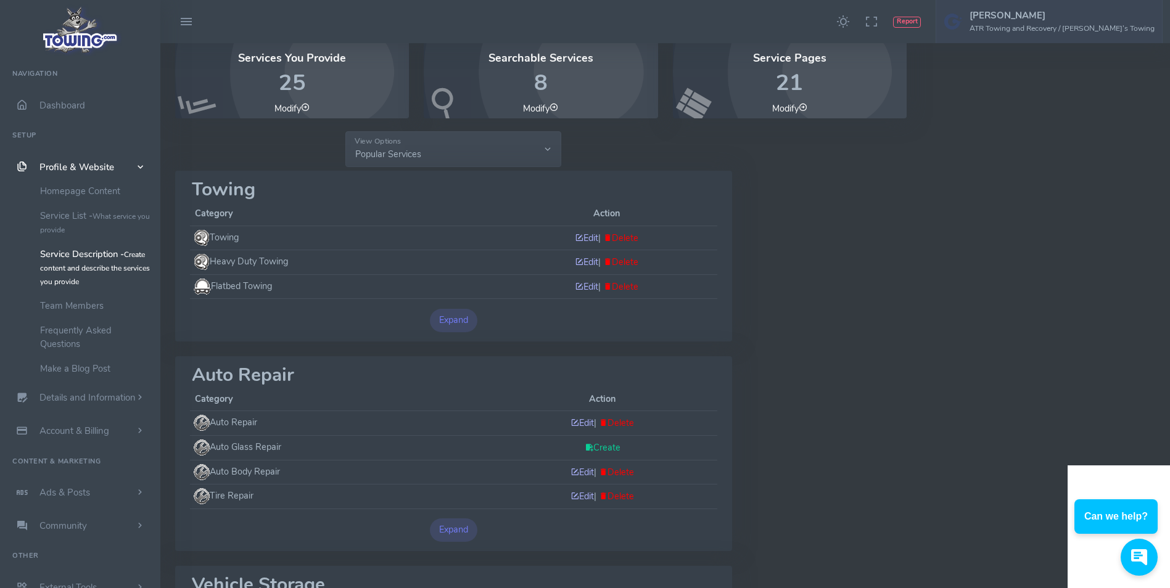
scroll to position [472, 0]
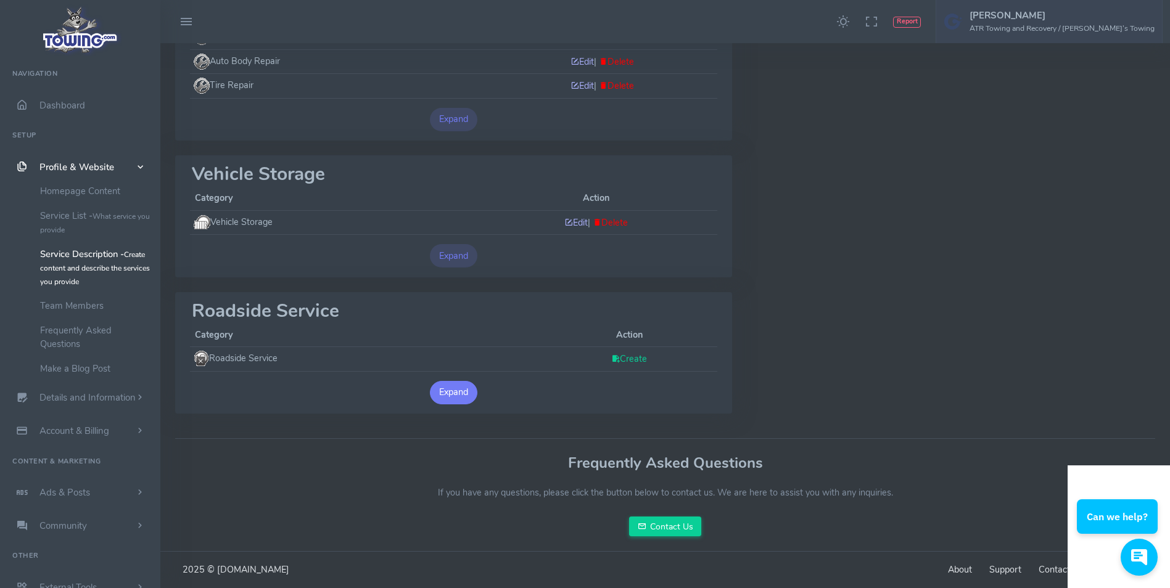
click at [442, 394] on button "Expand" at bounding box center [454, 392] width 48 height 23
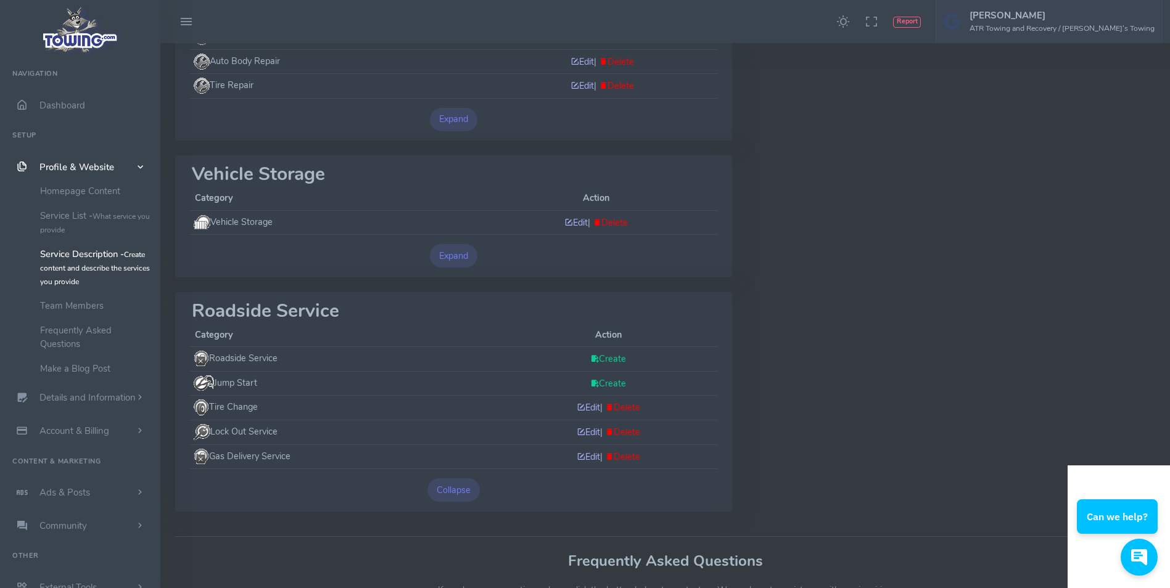
click at [601, 379] on link "Create" at bounding box center [608, 383] width 36 height 12
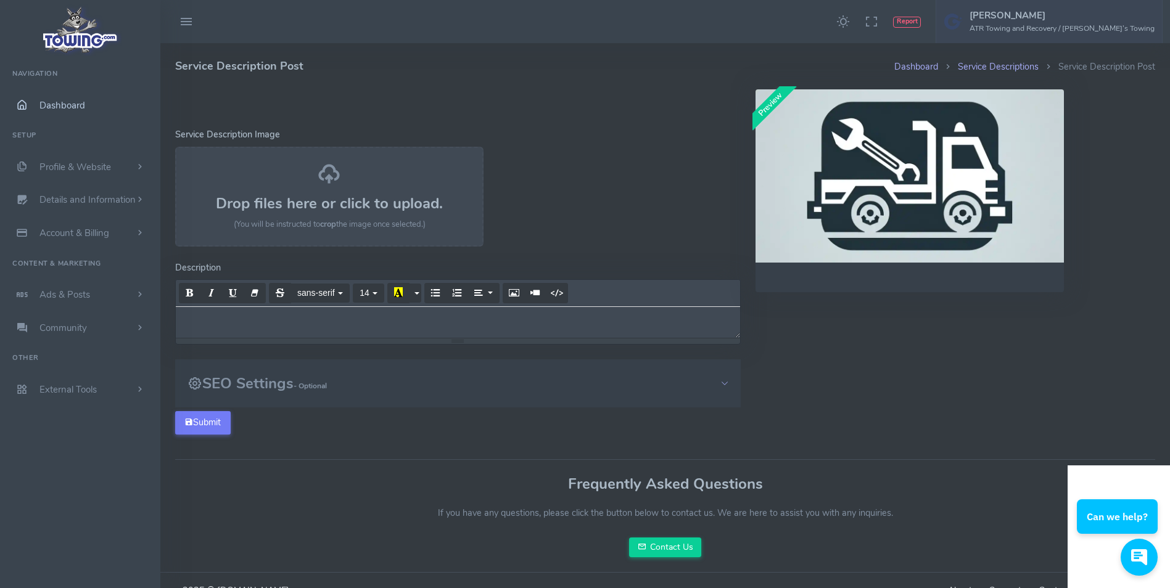
click at [55, 105] on span "Dashboard" at bounding box center [62, 105] width 46 height 12
